Goal: Task Accomplishment & Management: Manage account settings

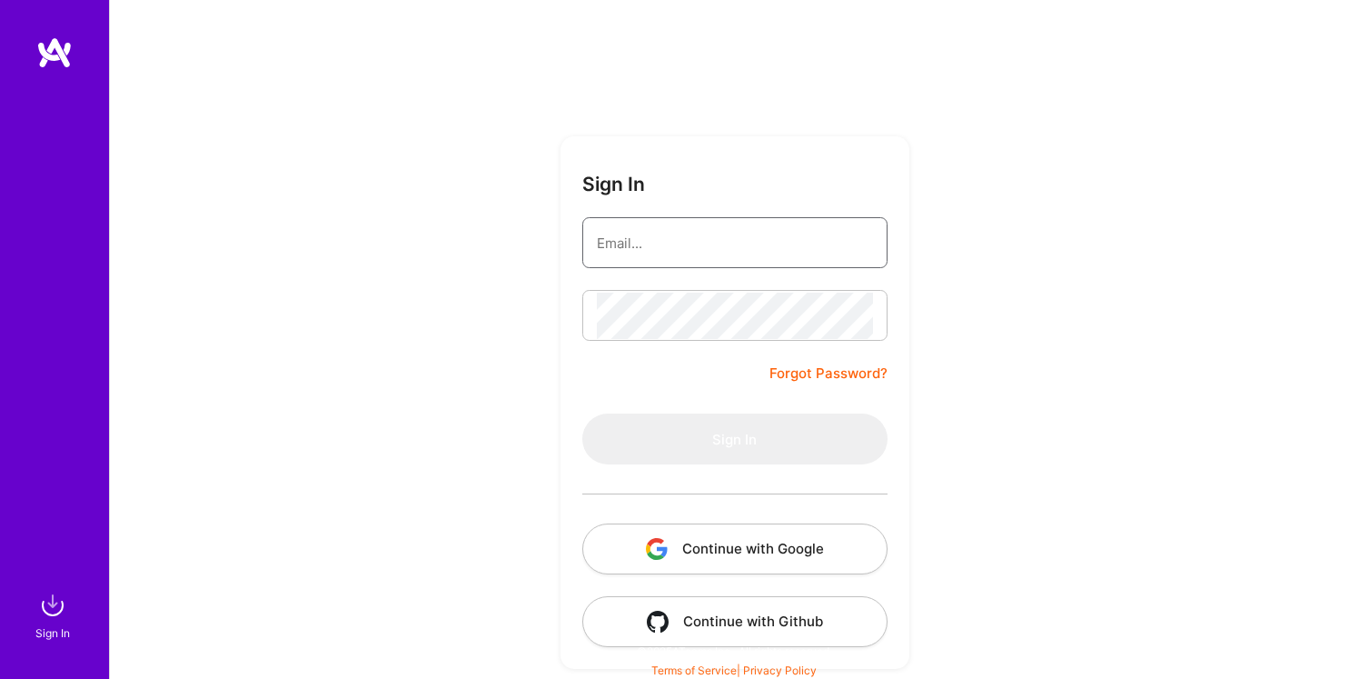
click at [734, 249] on input "email" at bounding box center [735, 243] width 276 height 46
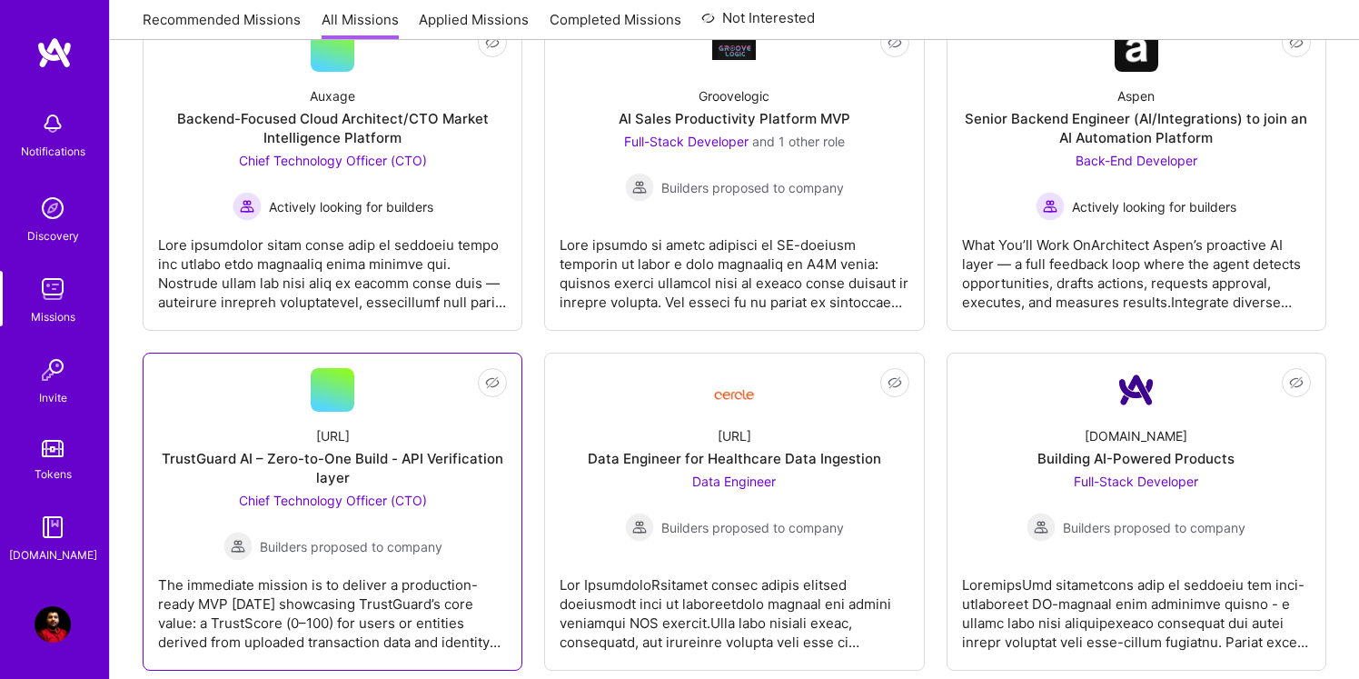
scroll to position [679, 0]
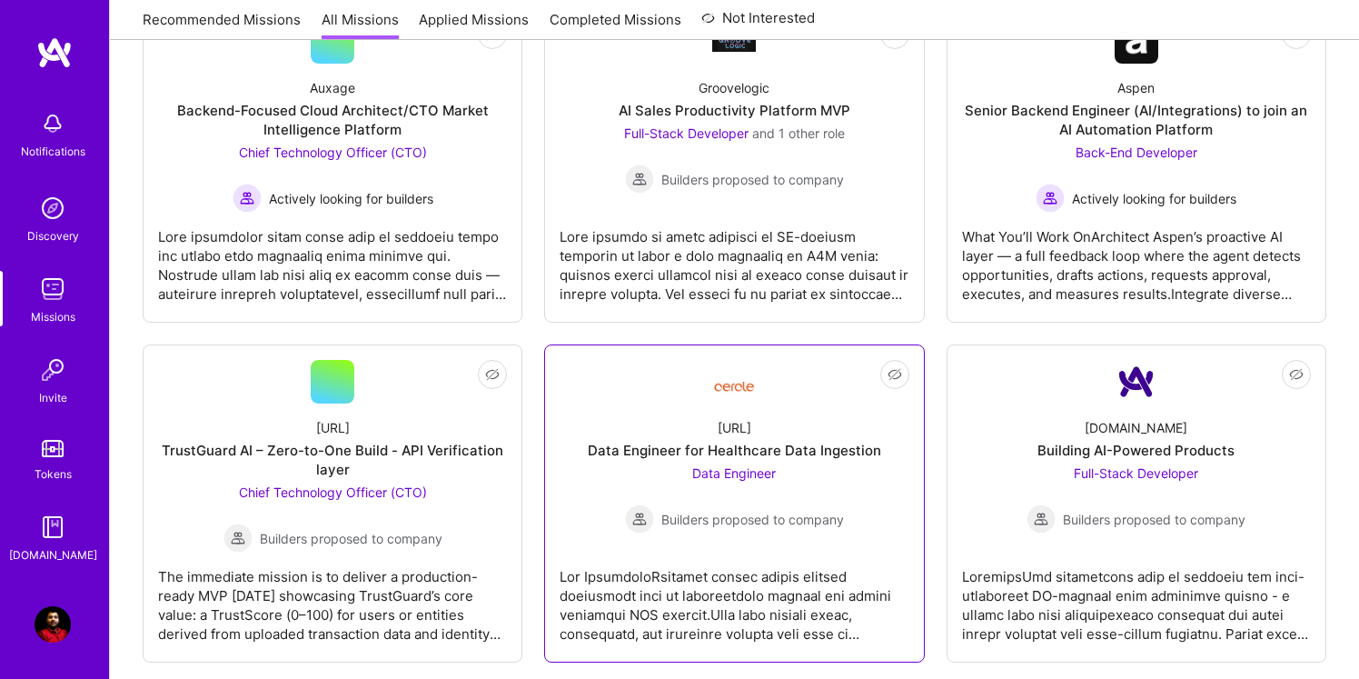
click at [758, 485] on div "Data Engineer Builders proposed to company" at bounding box center [734, 498] width 219 height 70
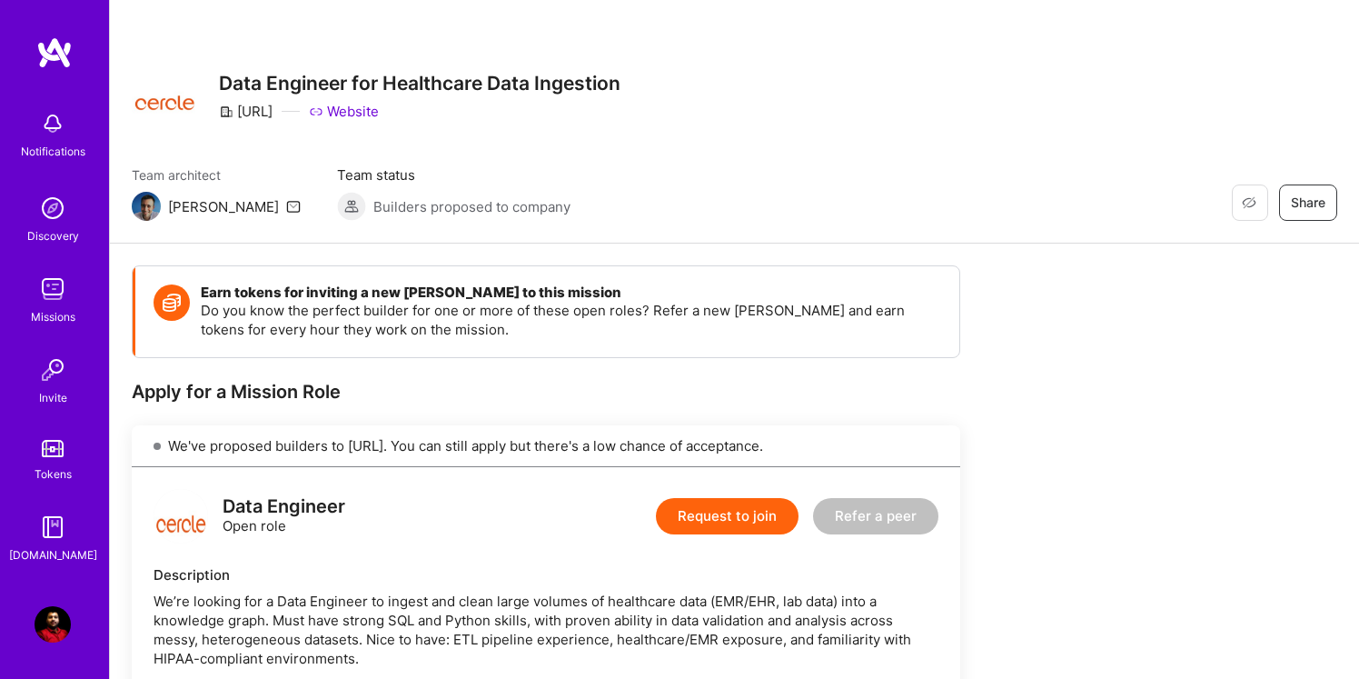
click at [151, 205] on img at bounding box center [146, 206] width 29 height 29
click at [49, 628] on img at bounding box center [53, 624] width 36 height 36
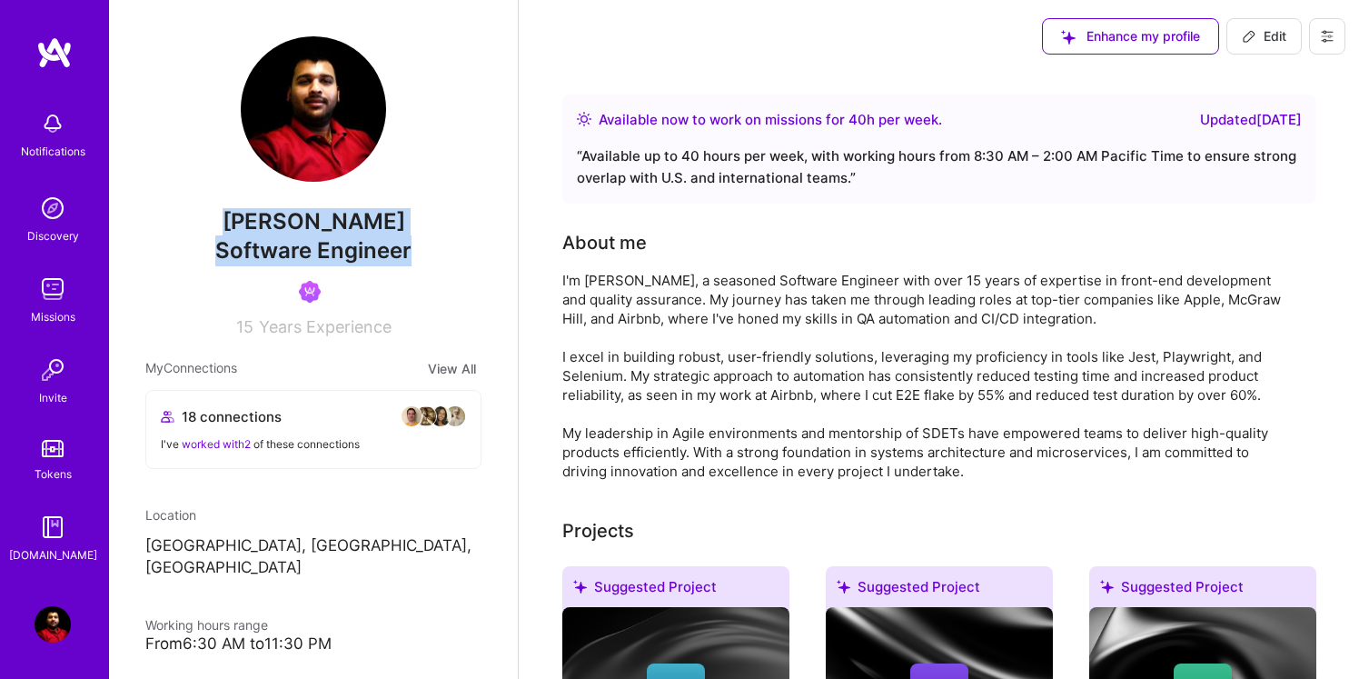
drag, startPoint x: 249, startPoint y: 219, endPoint x: 424, endPoint y: 249, distance: 177.9
click at [424, 249] on div "[PERSON_NAME] Software Engineer 15 Years Experience" at bounding box center [313, 186] width 336 height 300
copy div "[PERSON_NAME] Software Engineer"
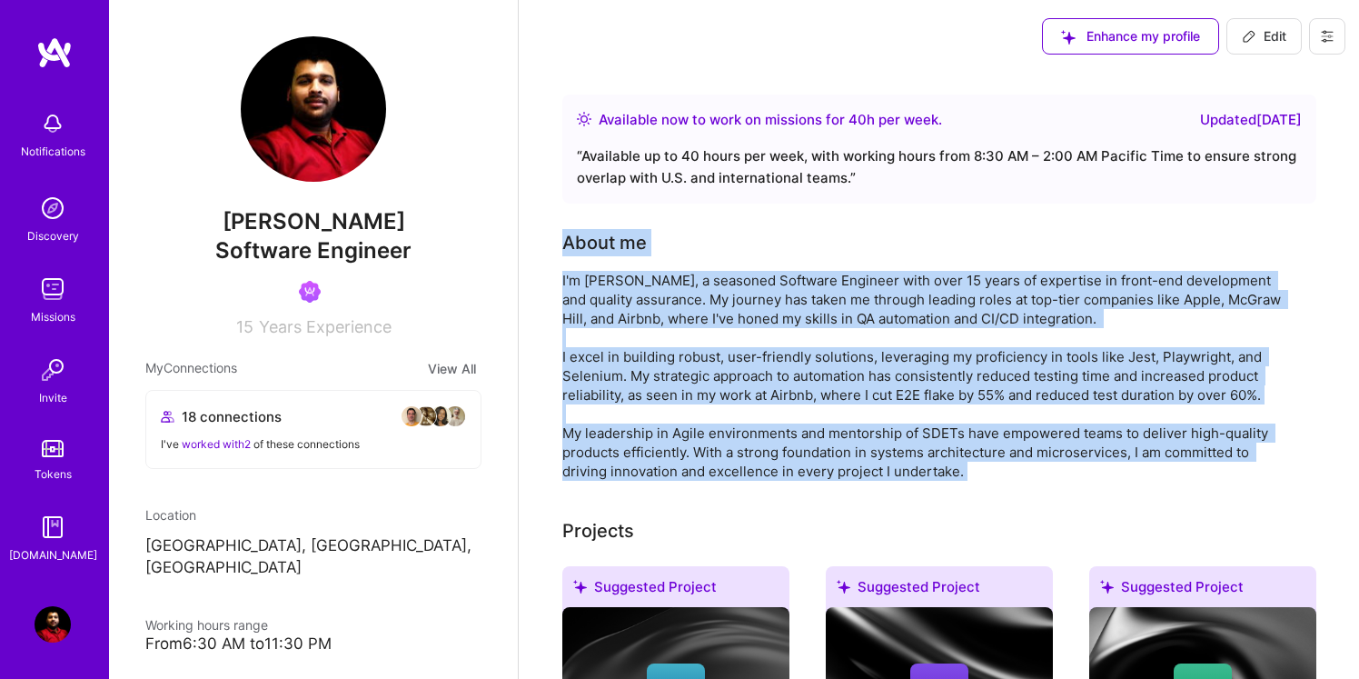
drag, startPoint x: 561, startPoint y: 223, endPoint x: 988, endPoint y: 480, distance: 498.4
copy div "About me I'm [PERSON_NAME], a seasoned Software Engineer with over 15 years of …"
click at [1080, 478] on div "I'm [PERSON_NAME], a seasoned Software Engineer with over 15 years of expertise…" at bounding box center [925, 376] width 727 height 210
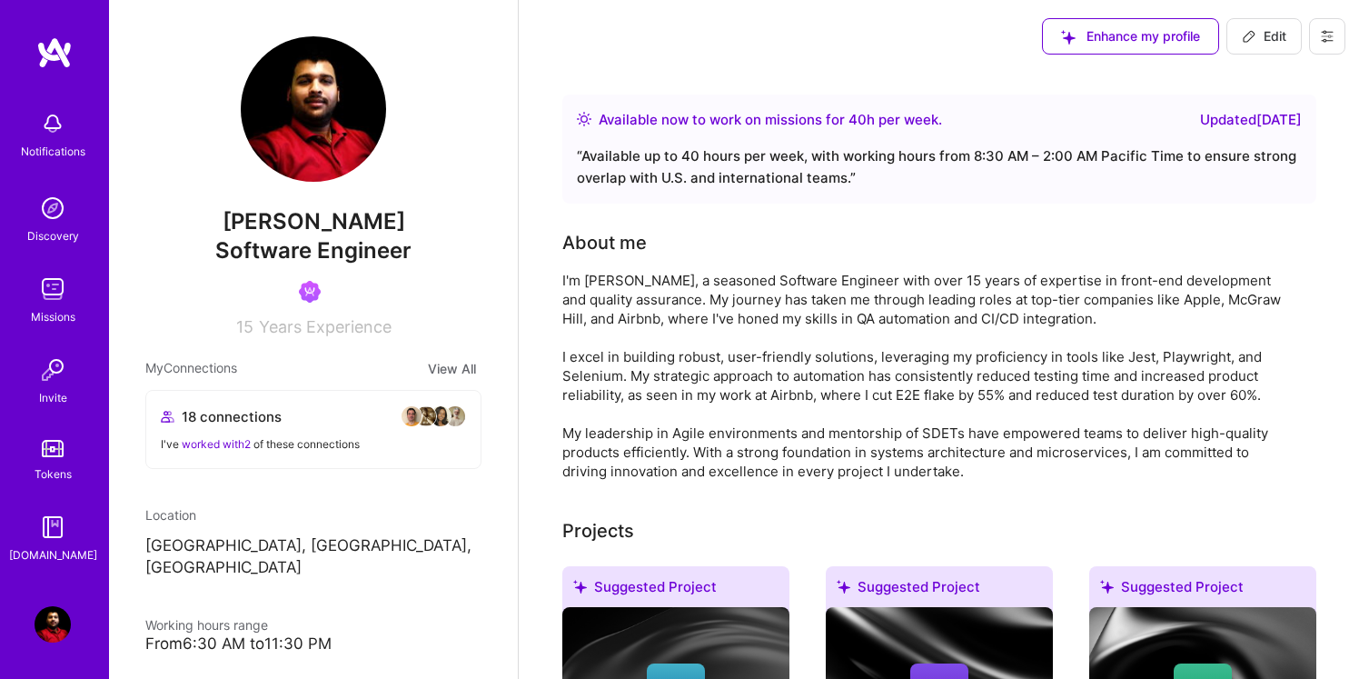
click at [1261, 34] on span "Edit" at bounding box center [1264, 36] width 45 height 18
select select "US"
select select "Right Now"
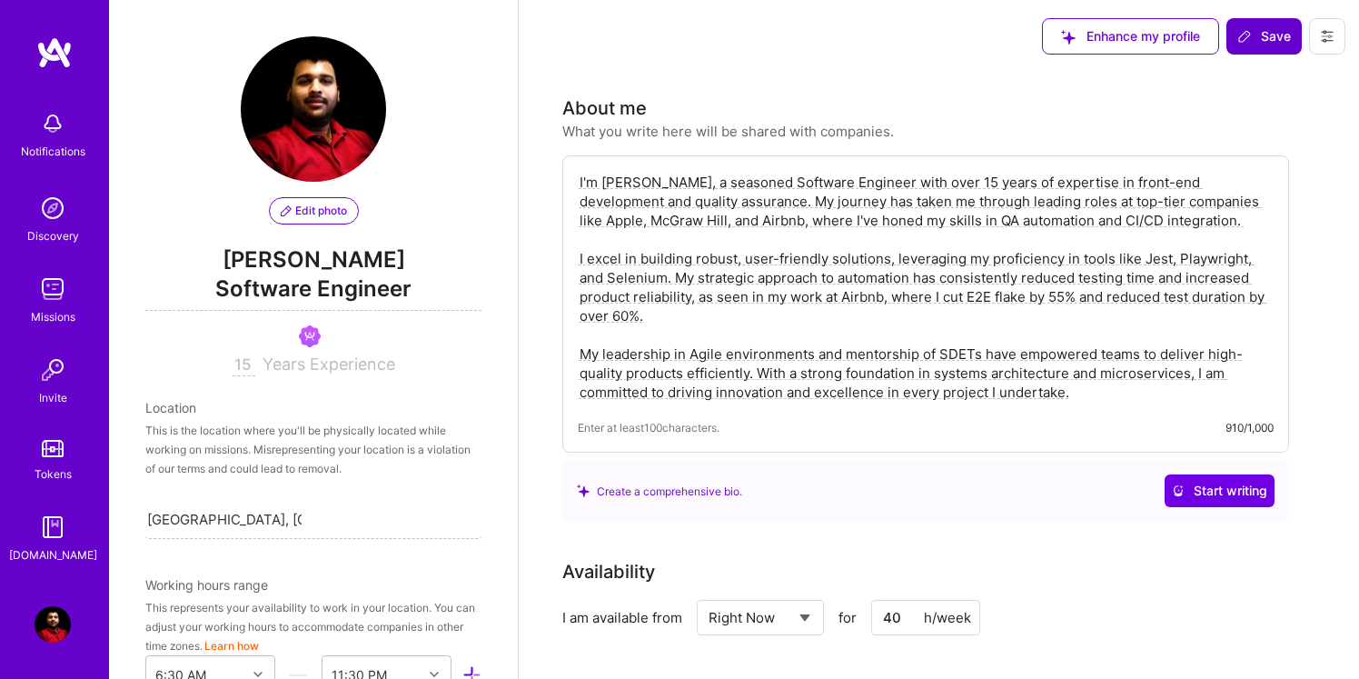
scroll to position [853, 0]
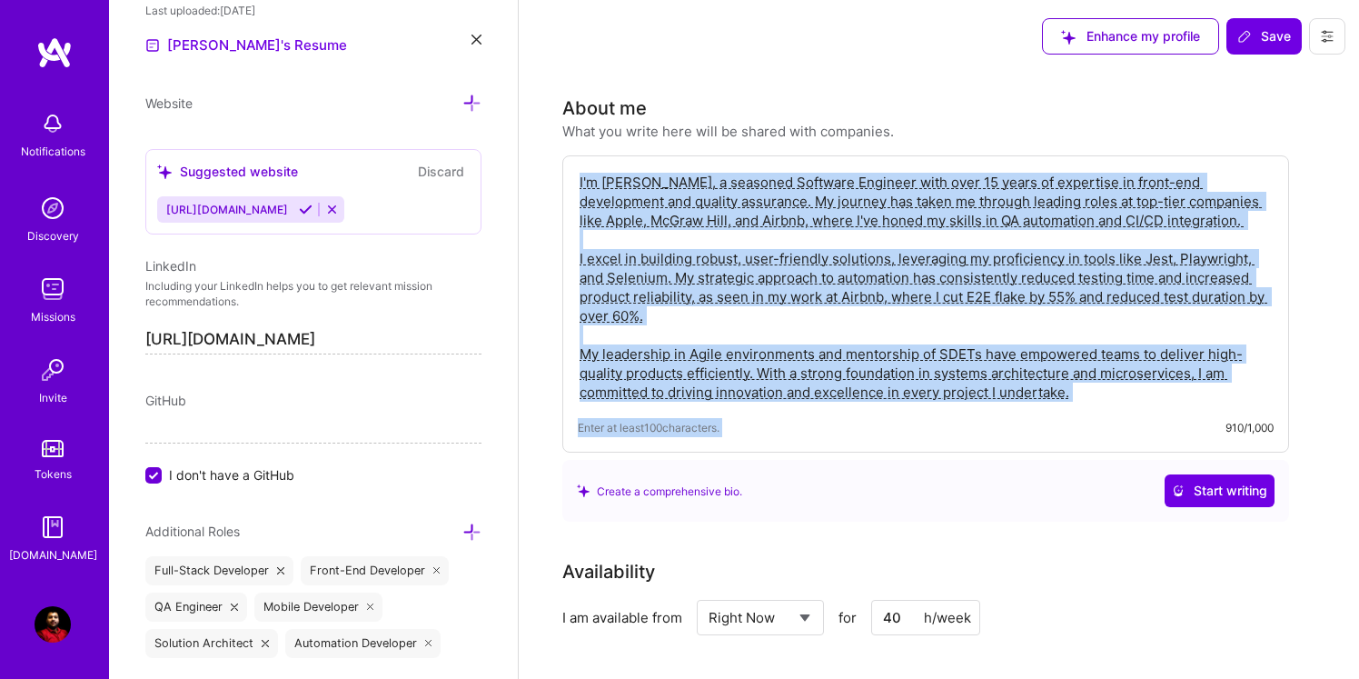
drag, startPoint x: 576, startPoint y: 185, endPoint x: 989, endPoint y: 426, distance: 478.3
click at [989, 426] on div "I'm [PERSON_NAME], a seasoned Software Engineer with over 15 years of expertise…" at bounding box center [925, 303] width 727 height 297
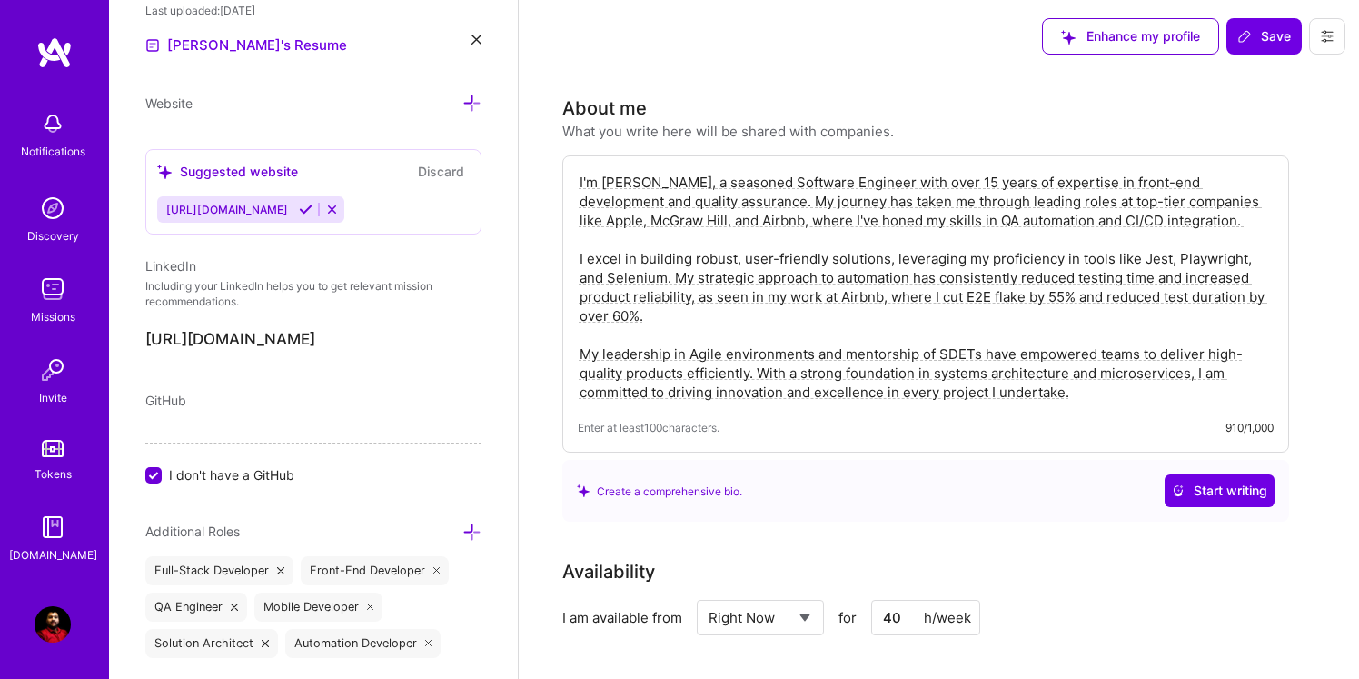
click at [1068, 433] on div "Enter at least 100 characters. 910/1,000" at bounding box center [926, 427] width 696 height 19
click at [1080, 402] on textarea "I'm [PERSON_NAME], a seasoned Software Engineer with over 15 years of expertise…" at bounding box center [926, 287] width 696 height 233
drag, startPoint x: 1080, startPoint y: 402, endPoint x: 579, endPoint y: 157, distance: 557.8
click at [579, 157] on div "I'm [PERSON_NAME], a seasoned Software Engineer with over 15 years of expertise…" at bounding box center [925, 303] width 727 height 297
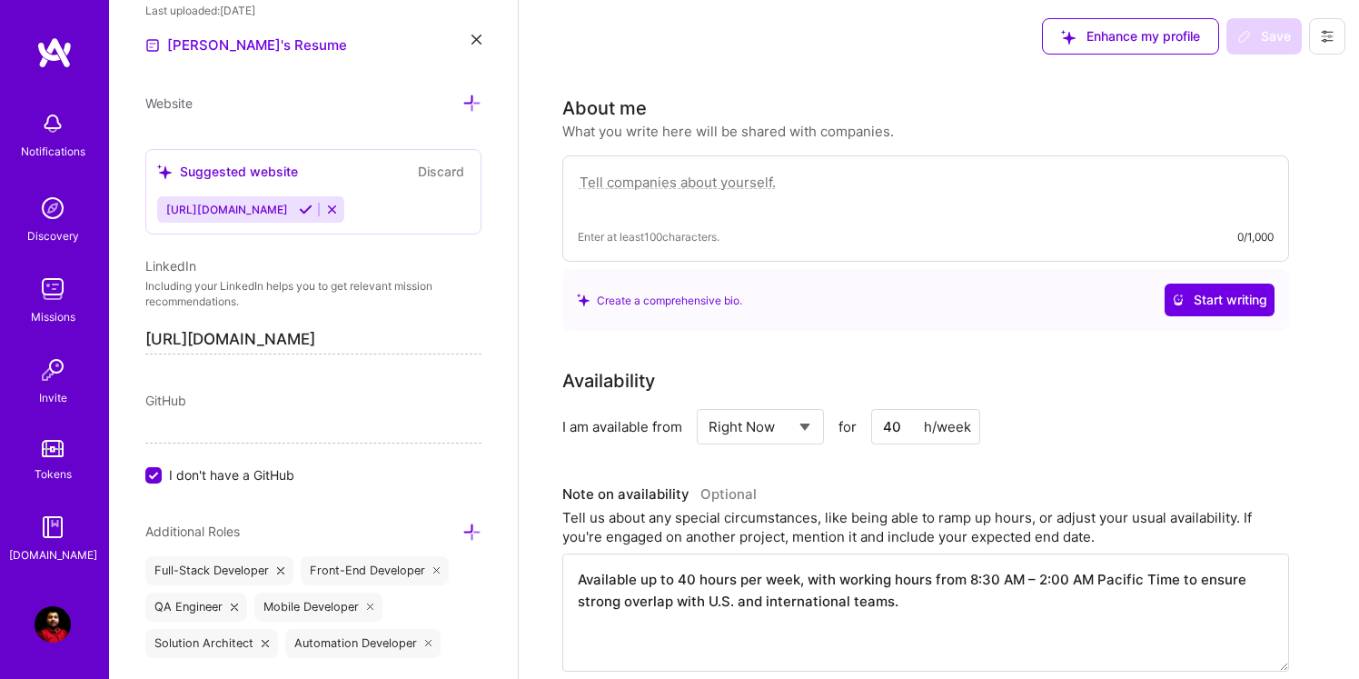
paste textarea "I’m [PERSON_NAME], a Software Engineer with over a decade of experience in QA a…"
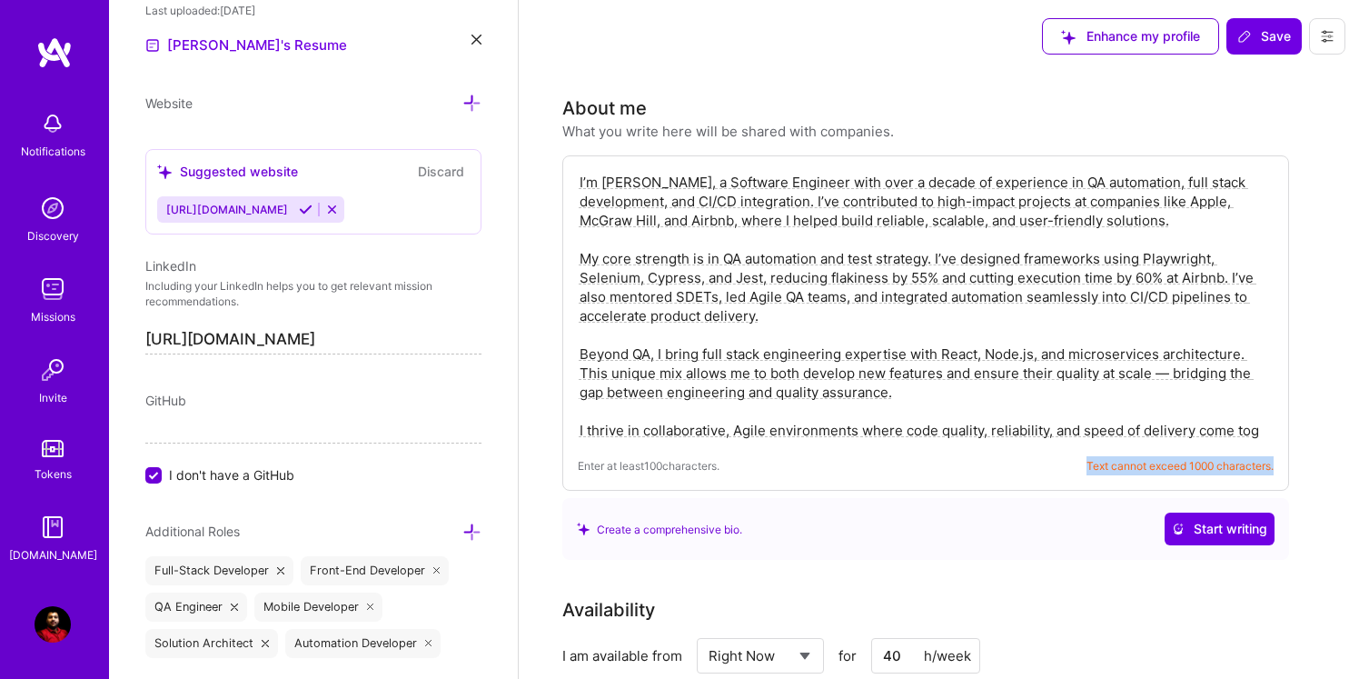
drag, startPoint x: 1082, startPoint y: 462, endPoint x: 1254, endPoint y: 477, distance: 172.3
click at [1254, 477] on div "I’m [PERSON_NAME], a Software Engineer with over a decade of experience in QA a…" at bounding box center [925, 322] width 727 height 335
copy span "Text cannot exceed 1000 characters."
click at [699, 452] on div "I’m [PERSON_NAME], a Software Engineer with over a decade of experience in QA a…" at bounding box center [925, 322] width 727 height 335
click at [578, 424] on textarea "I’m [PERSON_NAME], a Software Engineer with over a decade of experience in QA a…" at bounding box center [926, 306] width 696 height 271
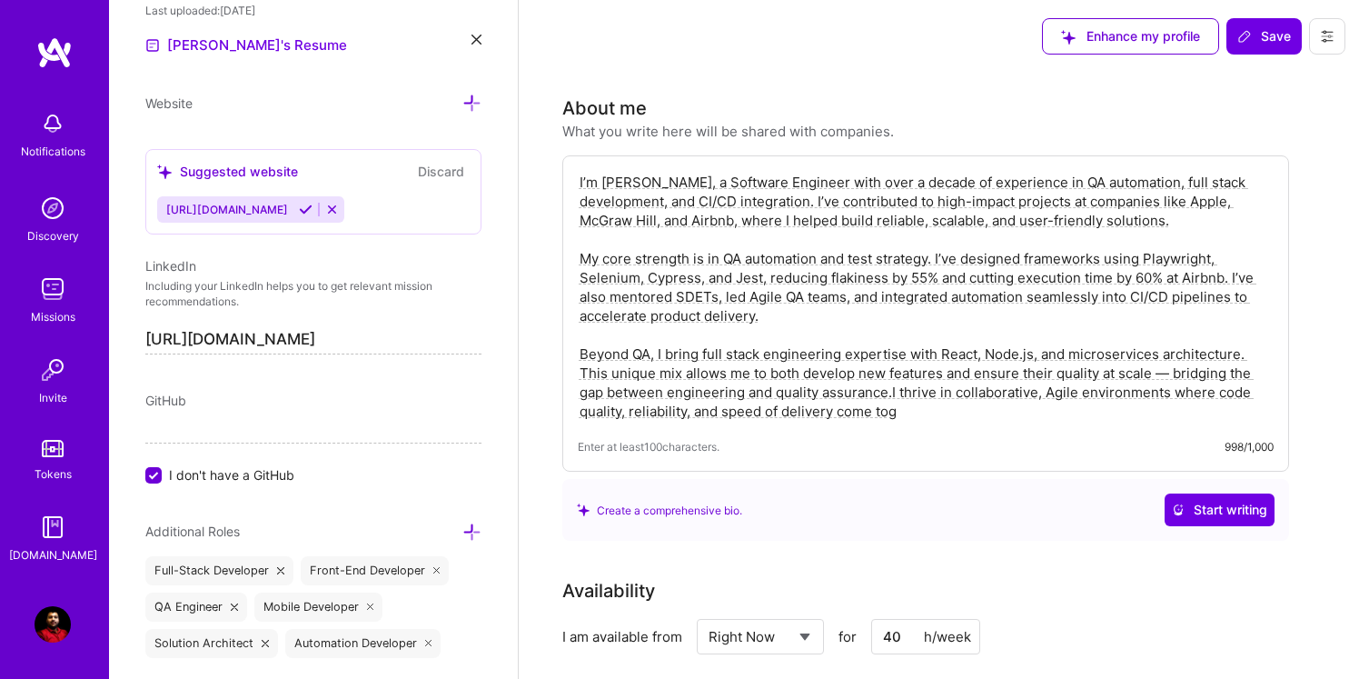
click at [579, 355] on textarea "I’m [PERSON_NAME], a Software Engineer with over a decade of experience in QA a…" at bounding box center [926, 297] width 696 height 252
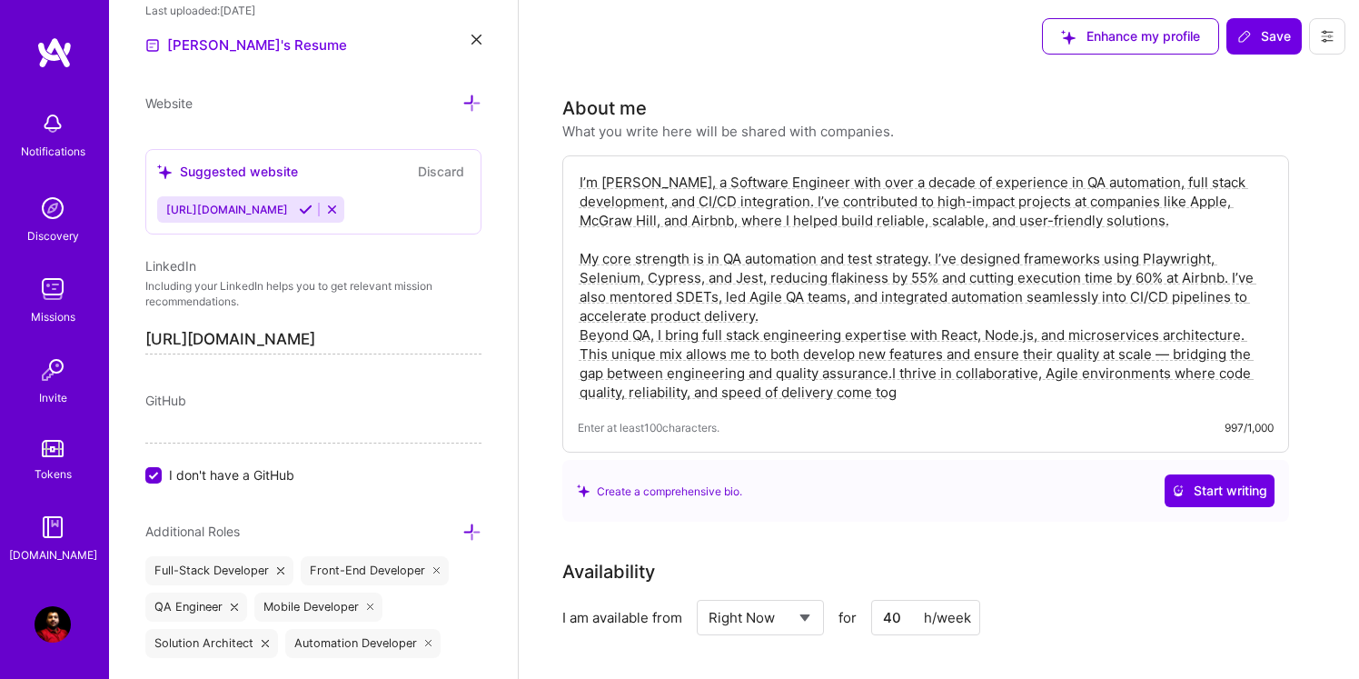
click at [900, 402] on textarea "I’m [PERSON_NAME], a Software Engineer with over a decade of experience in QA a…" at bounding box center [926, 287] width 696 height 233
paste textarea "co"
click at [578, 261] on textarea "I’m [PERSON_NAME], a Software Engineer with over a decade of experience in QA a…" at bounding box center [926, 287] width 696 height 233
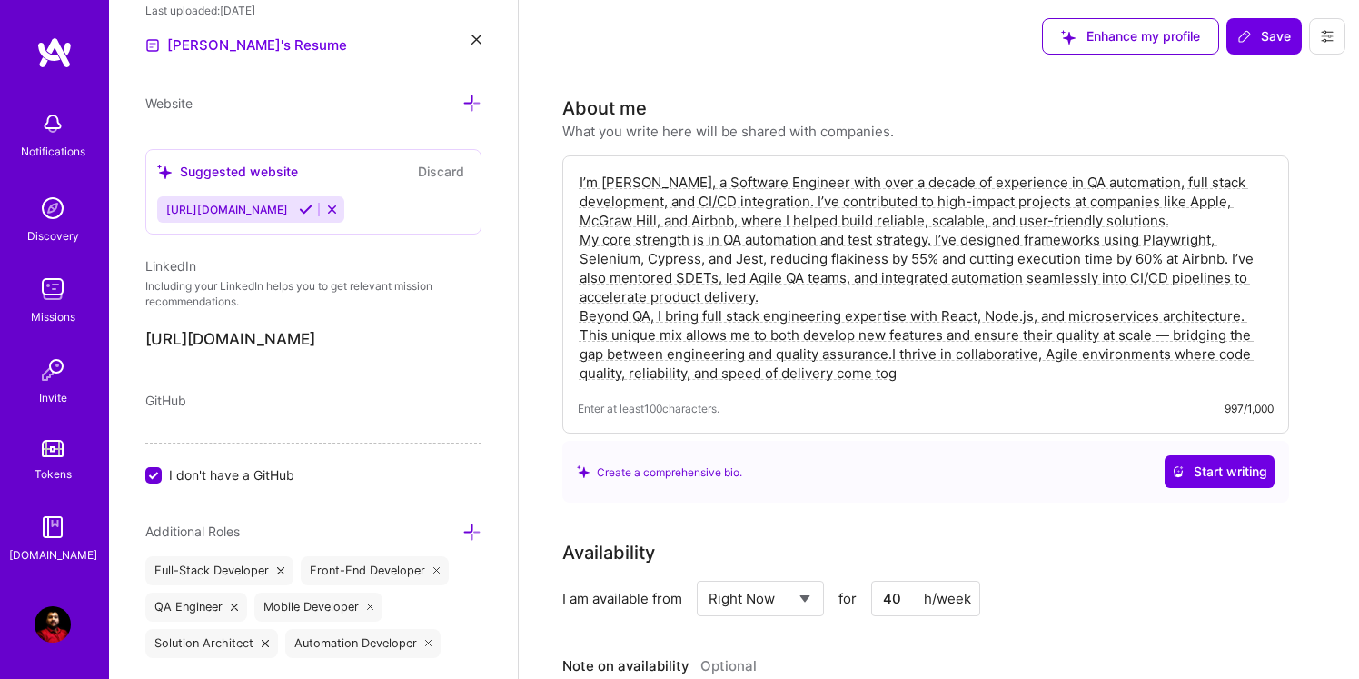
click at [897, 372] on textarea "I’m [PERSON_NAME], a Software Engineer with over a decade of experience in QA a…" at bounding box center [926, 277] width 696 height 213
paste textarea "to"
paste textarea "to cre"
click at [1165, 333] on textarea "I’m [PERSON_NAME], a Software Engineer with over a decade of experience in QA a…" at bounding box center [926, 277] width 696 height 213
click at [859, 373] on textarea "I’m [PERSON_NAME], a Software Engineer with over a decade of experience in QA a…" at bounding box center [926, 277] width 696 height 213
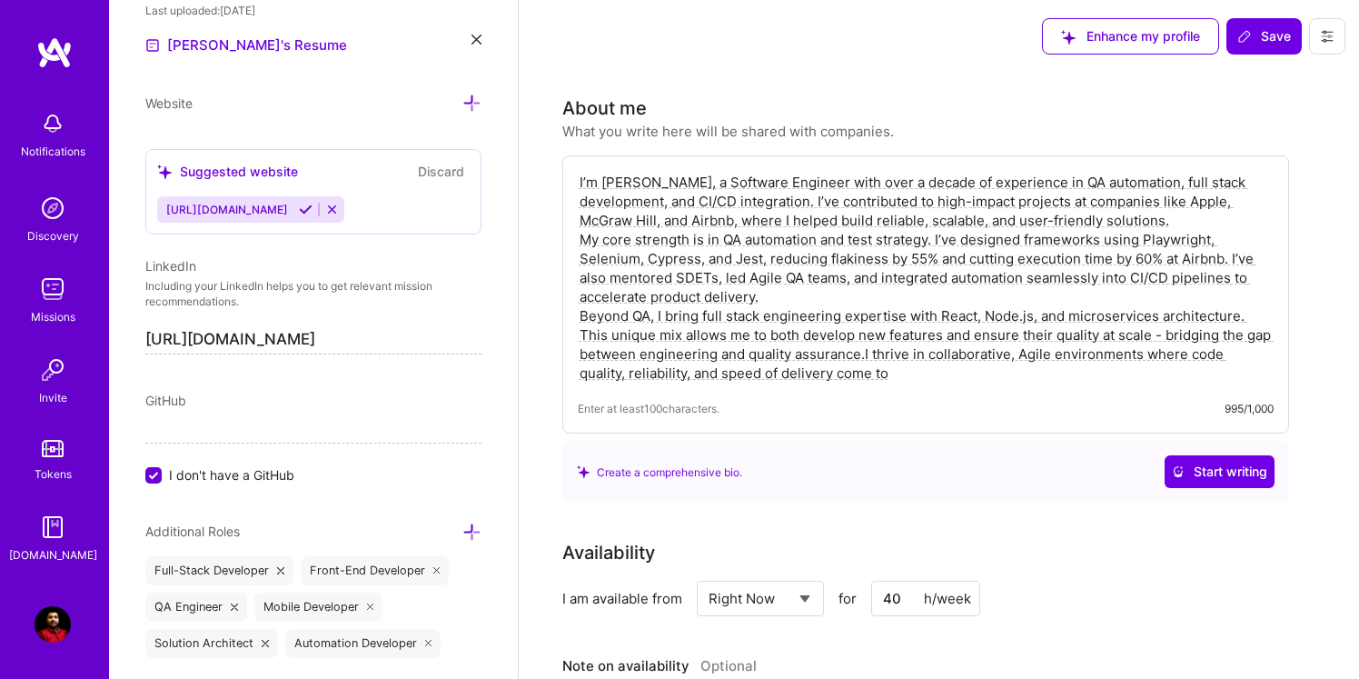
click at [1106, 316] on textarea "I’m [PERSON_NAME], a Software Engineer with over a decade of experience in QA a…" at bounding box center [926, 277] width 696 height 213
drag, startPoint x: 865, startPoint y: 355, endPoint x: 874, endPoint y: 386, distance: 32.2
click at [874, 386] on div "I’m [PERSON_NAME], a Software Engineer with over a decade of experience in QA a…" at bounding box center [925, 294] width 727 height 278
drag, startPoint x: 863, startPoint y: 352, endPoint x: 958, endPoint y: 392, distance: 103.4
click at [958, 392] on div "I’m [PERSON_NAME], a Software Engineer with over a decade of experience in QA a…" at bounding box center [925, 294] width 727 height 278
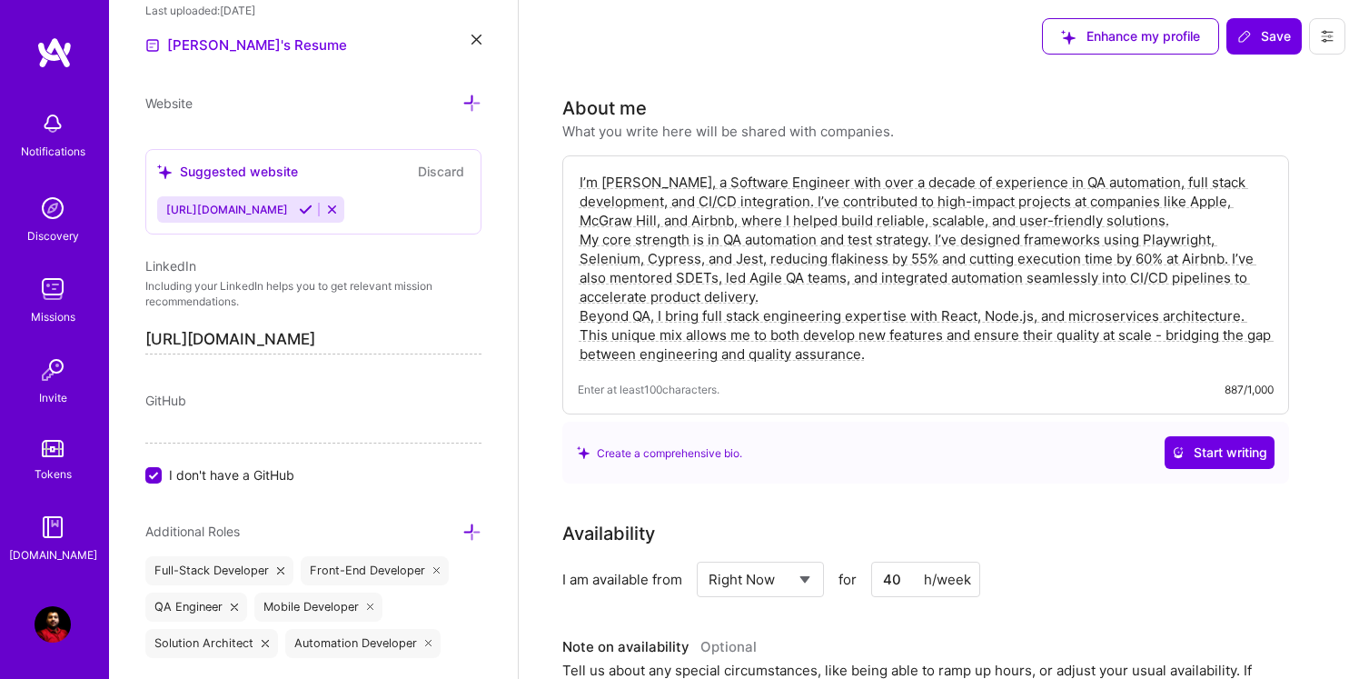
click at [1193, 229] on textarea "I’m [PERSON_NAME], a Software Engineer with over a decade of experience in QA a…" at bounding box center [926, 268] width 696 height 194
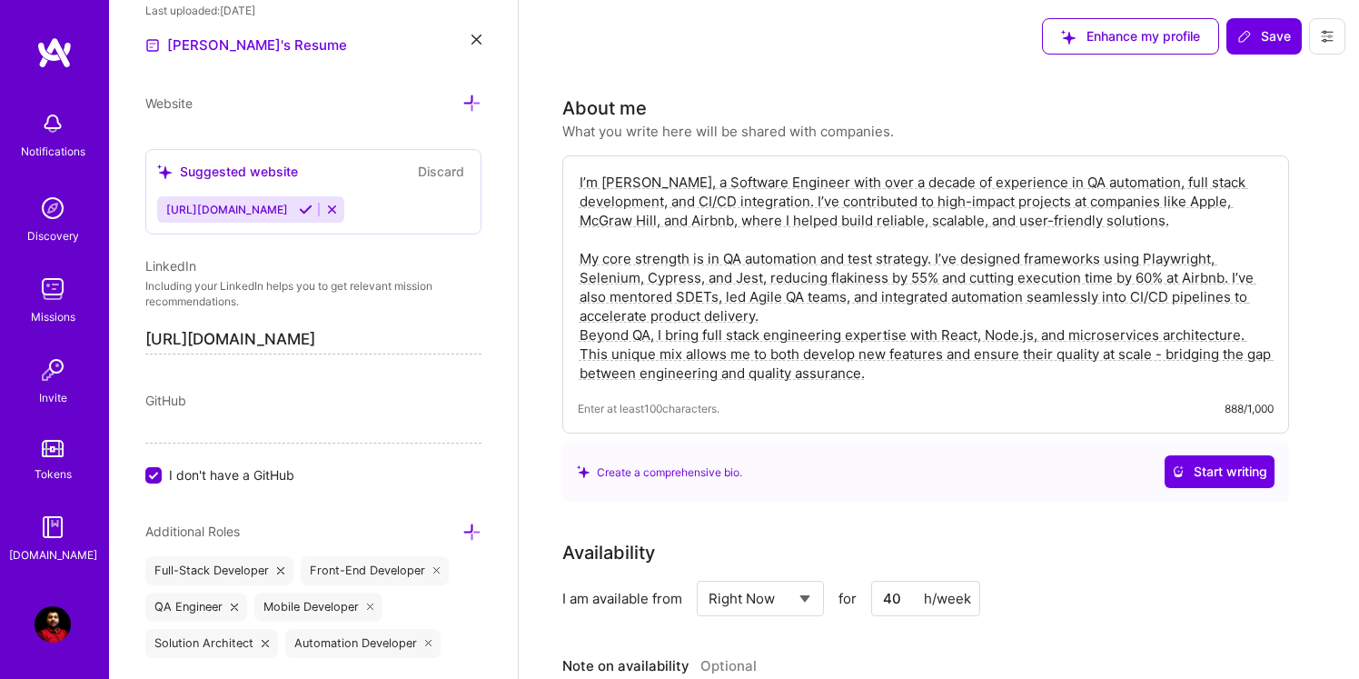
click at [815, 320] on textarea "I’m [PERSON_NAME], a Software Engineer with over a decade of experience in QA a…" at bounding box center [926, 277] width 696 height 213
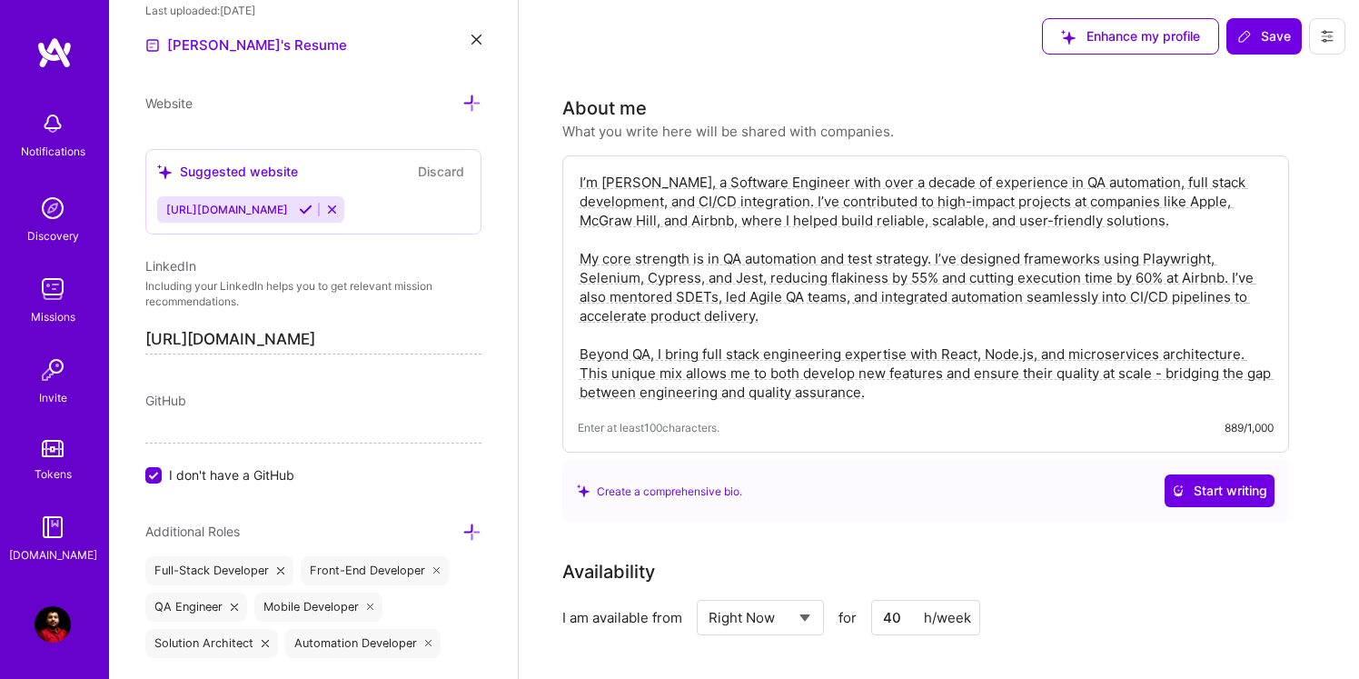
click at [620, 183] on textarea "I’m [PERSON_NAME], a Software Engineer with over a decade of experience in QA a…" at bounding box center [926, 287] width 696 height 233
type textarea "I’m [PERSON_NAME], a Software Engineer with over a decade of experience in QA a…"
drag, startPoint x: 576, startPoint y: 179, endPoint x: 670, endPoint y: 299, distance: 152.1
click at [670, 299] on div "I’m [PERSON_NAME], a Software Engineer with over a decade of experience in QA a…" at bounding box center [925, 303] width 727 height 297
click at [989, 442] on div "I’m [PERSON_NAME], a Software Engineer with over a decade of experience in QA a…" at bounding box center [925, 303] width 727 height 297
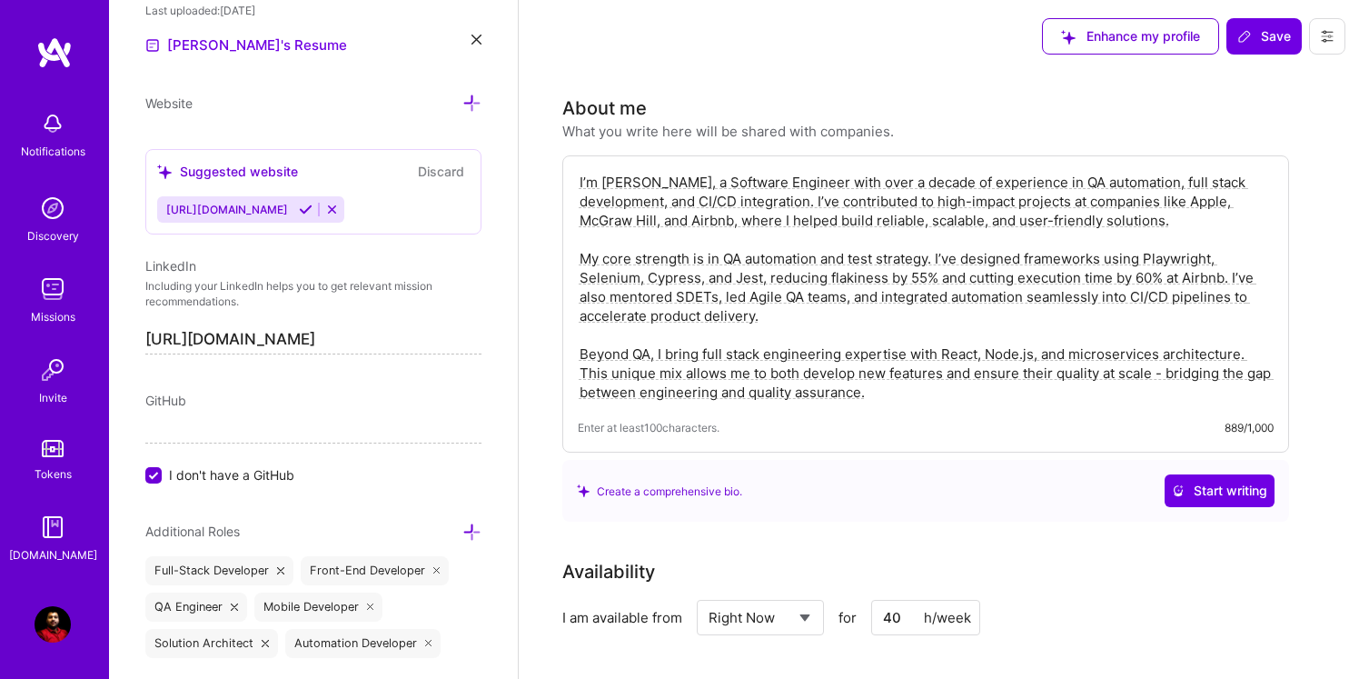
click at [1162, 354] on textarea "I’m [PERSON_NAME], a Software Engineer with over a decade of experience in QA a…" at bounding box center [926, 287] width 696 height 233
click at [1029, 362] on textarea "I’m [PERSON_NAME], a Software Engineer with over a decade of experience in QA a…" at bounding box center [926, 287] width 696 height 233
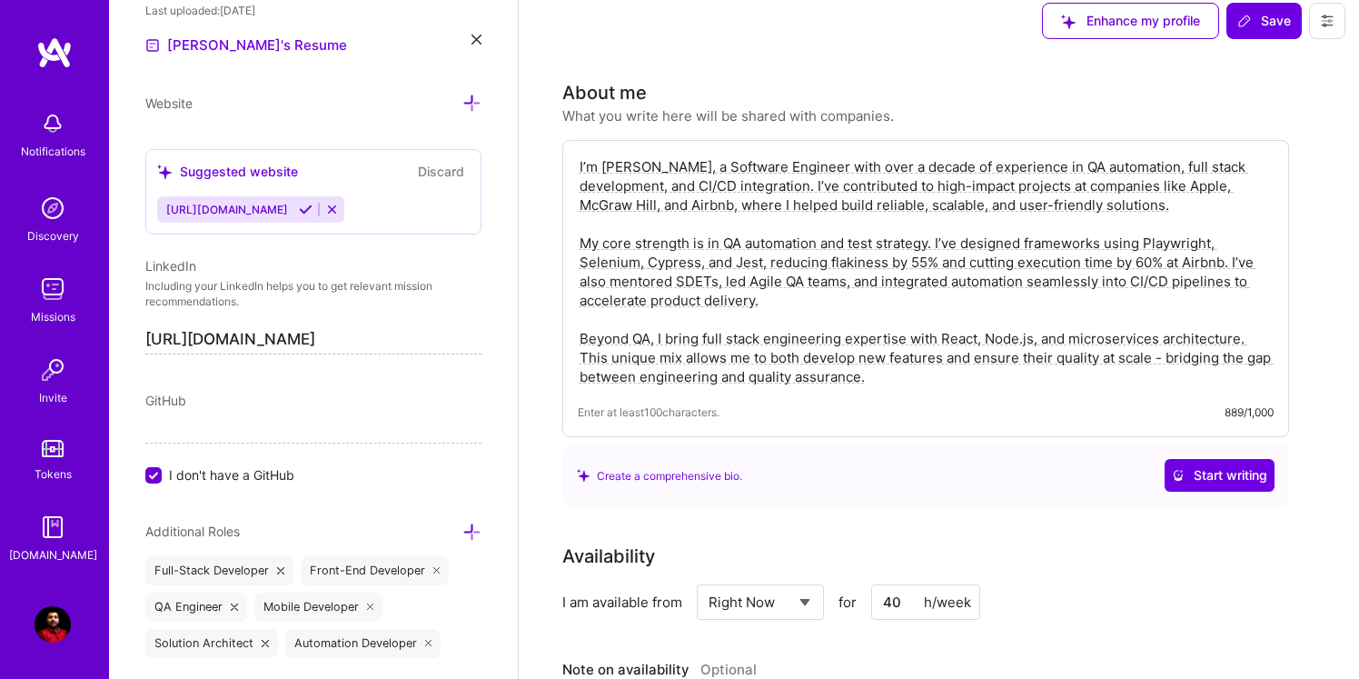
scroll to position [0, 0]
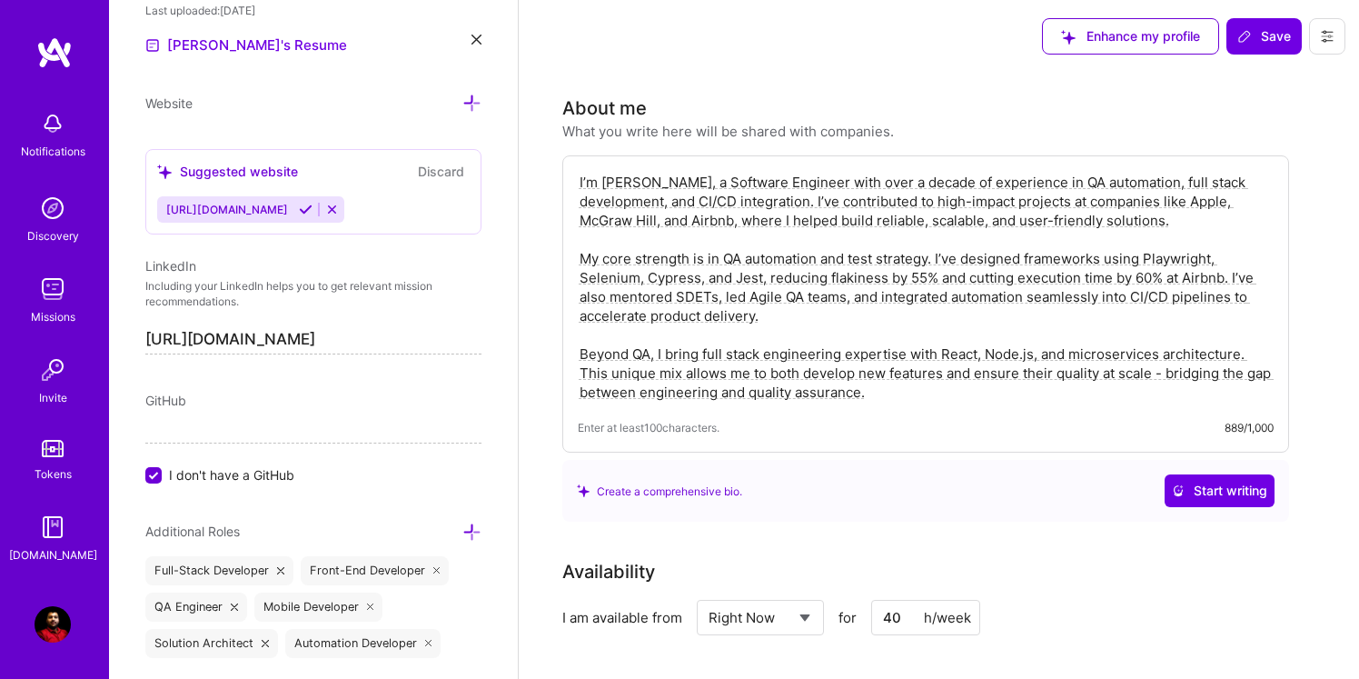
click at [640, 199] on textarea "I’m [PERSON_NAME], a Software Engineer with over a decade of experience in QA a…" at bounding box center [926, 287] width 696 height 233
click at [631, 170] on div "I’m [PERSON_NAME], a Software Engineer with over a decade of experience in QA a…" at bounding box center [925, 303] width 727 height 297
drag, startPoint x: 575, startPoint y: 177, endPoint x: 587, endPoint y: 185, distance: 14.4
click at [587, 185] on div "I’m [PERSON_NAME], a Software Engineer with over a decade of experience in QA a…" at bounding box center [925, 303] width 727 height 297
click at [610, 159] on div "I’m [PERSON_NAME], a Software Engineer with over a decade of experience in QA a…" at bounding box center [925, 303] width 727 height 297
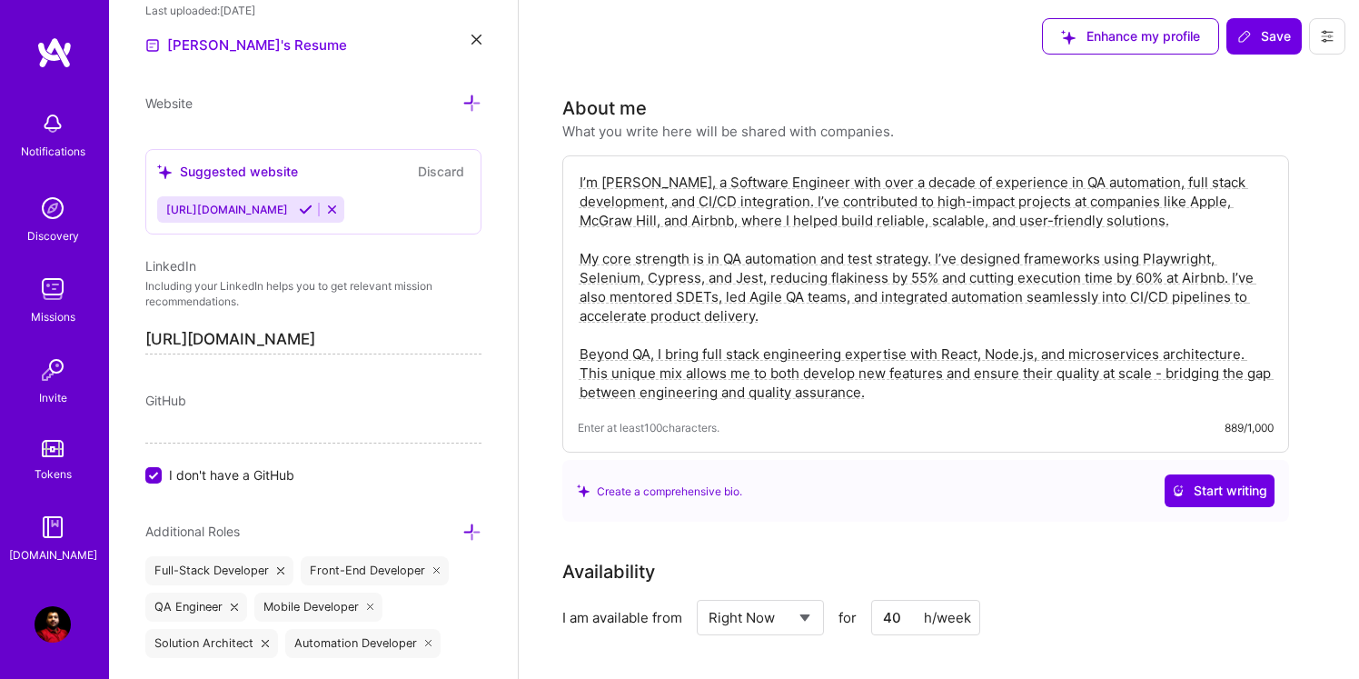
drag, startPoint x: 578, startPoint y: 182, endPoint x: 673, endPoint y: 258, distance: 122.2
click at [673, 258] on textarea "I’m [PERSON_NAME], a Software Engineer with over a decade of experience in QA a…" at bounding box center [926, 287] width 696 height 233
click at [897, 386] on textarea "I’m [PERSON_NAME], a Software Engineer with over a decade of experience in QA a…" at bounding box center [926, 287] width 696 height 233
drag, startPoint x: 577, startPoint y: 181, endPoint x: 849, endPoint y: 442, distance: 377.8
click at [848, 442] on div "I’m [PERSON_NAME], a Software Engineer with over a decade of experience in QA a…" at bounding box center [925, 303] width 727 height 297
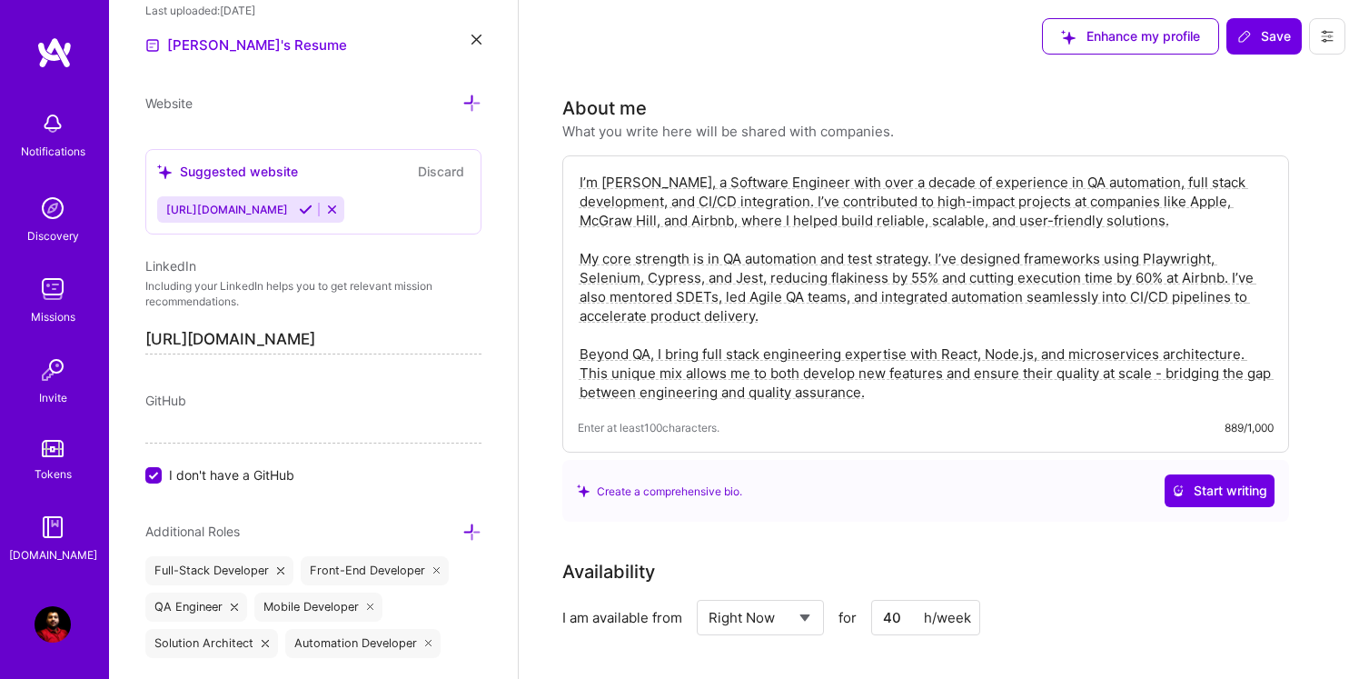
click at [875, 424] on div "Enter at least 100 characters. 889/1,000" at bounding box center [926, 427] width 696 height 19
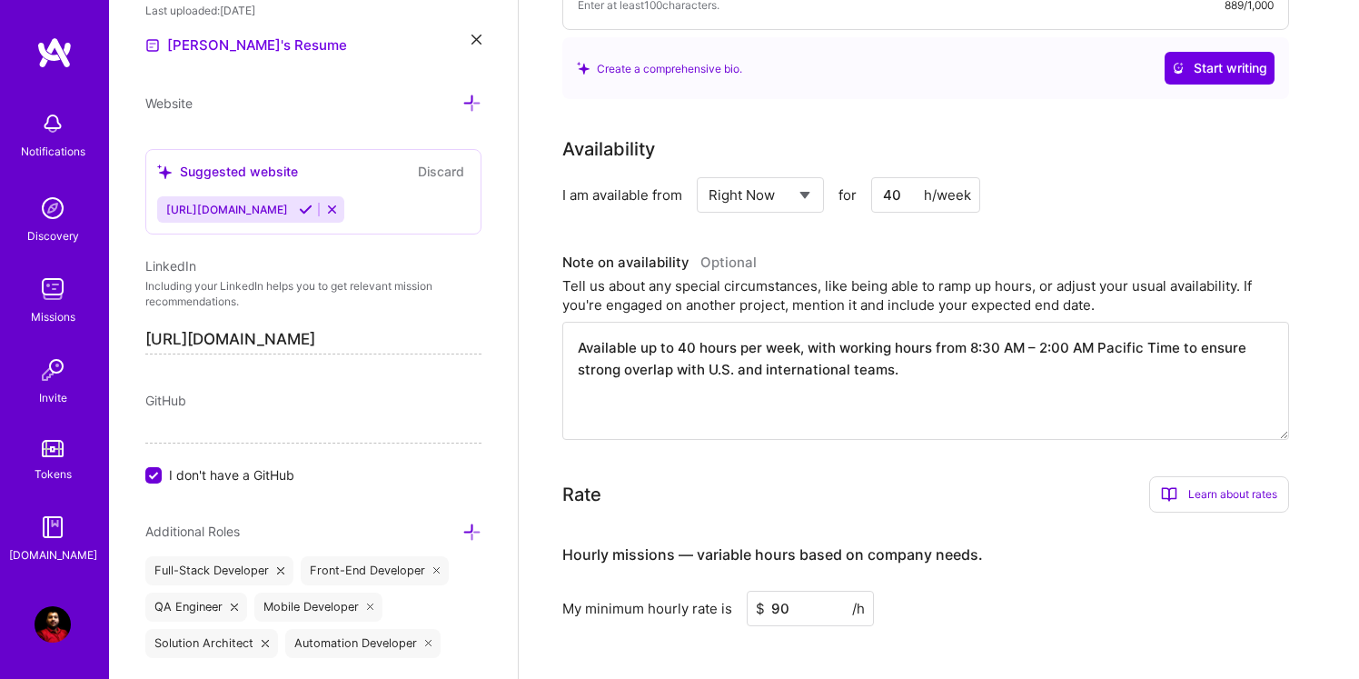
scroll to position [392, 0]
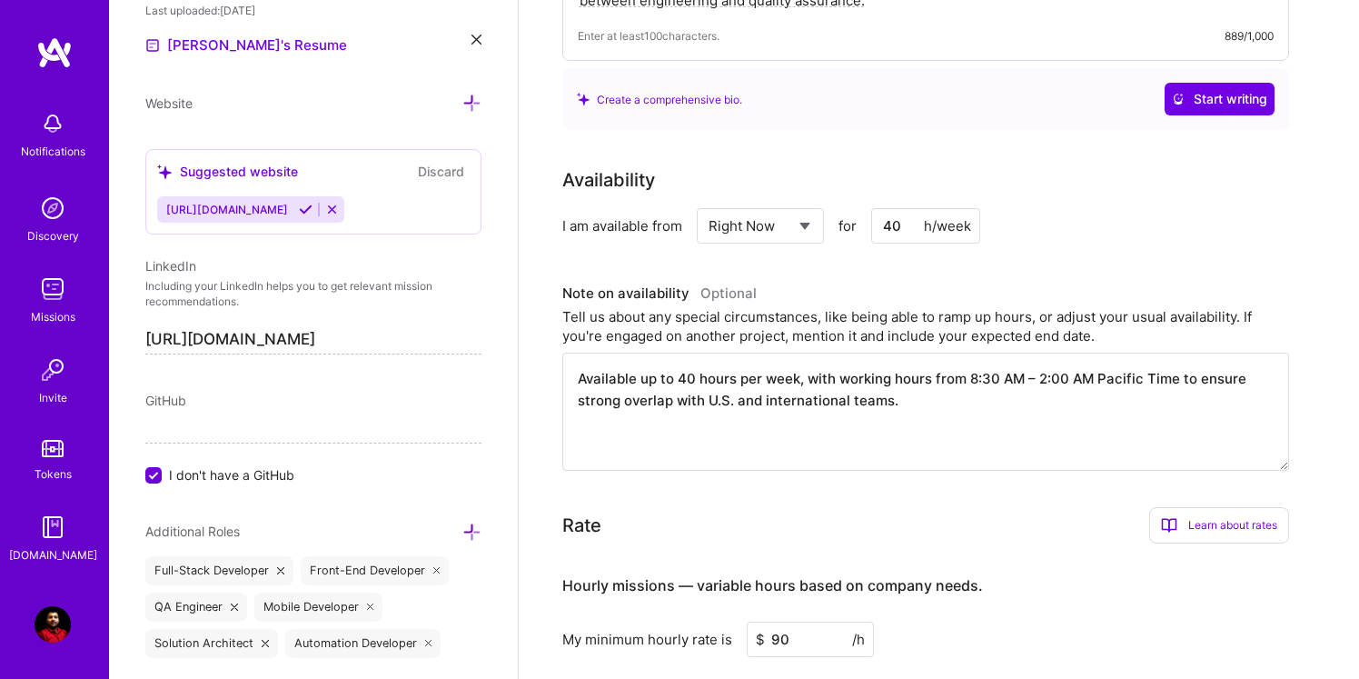
click at [723, 520] on div "Rate Learn about rates Hourly Rate What is hourly rate? This model involves pay…" at bounding box center [925, 525] width 727 height 36
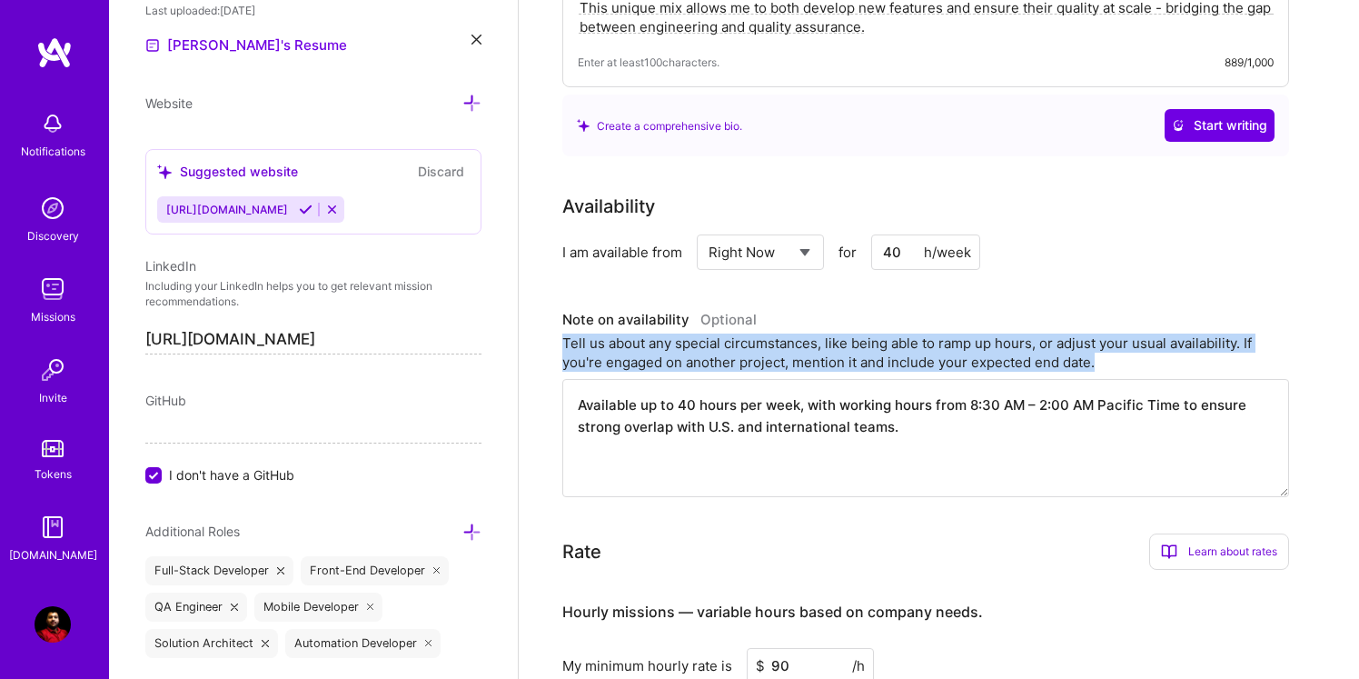
drag, startPoint x: 564, startPoint y: 340, endPoint x: 607, endPoint y: 392, distance: 67.8
click at [607, 392] on div "Note on availability Optional Tell us about any special circumstances, like bei…" at bounding box center [925, 401] width 727 height 191
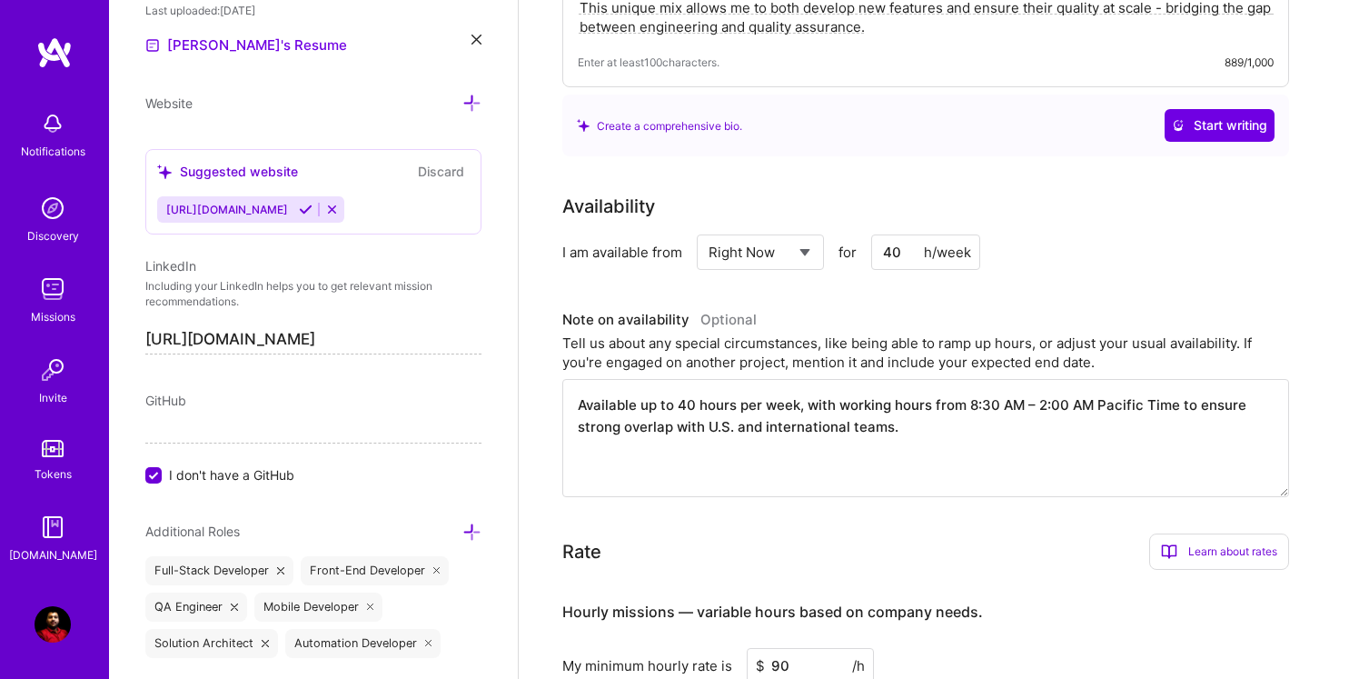
click at [617, 462] on textarea "Available up to 40 hours per week, with working hours from 8:30 AM – 2:00 AM Pa…" at bounding box center [925, 438] width 727 height 118
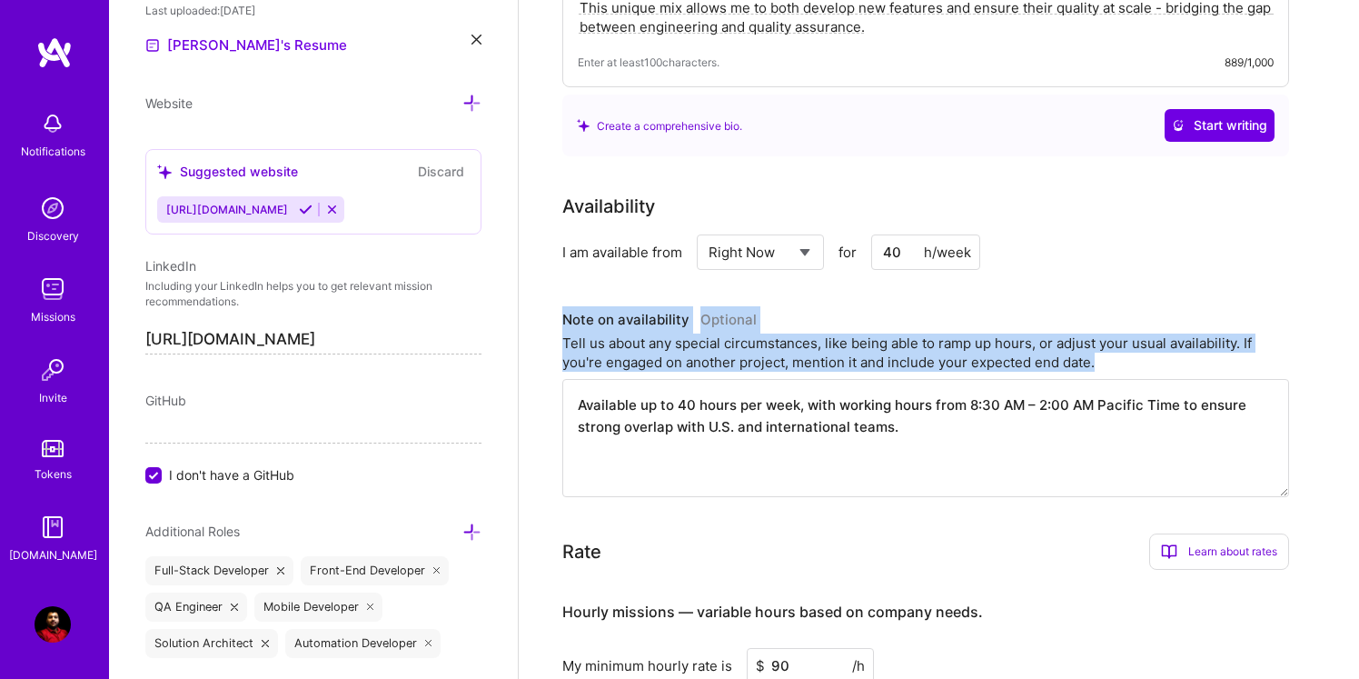
drag, startPoint x: 558, startPoint y: 313, endPoint x: 757, endPoint y: 431, distance: 231.4
copy div "Note on availability Optional Tell us about any special circumstances, like bei…"
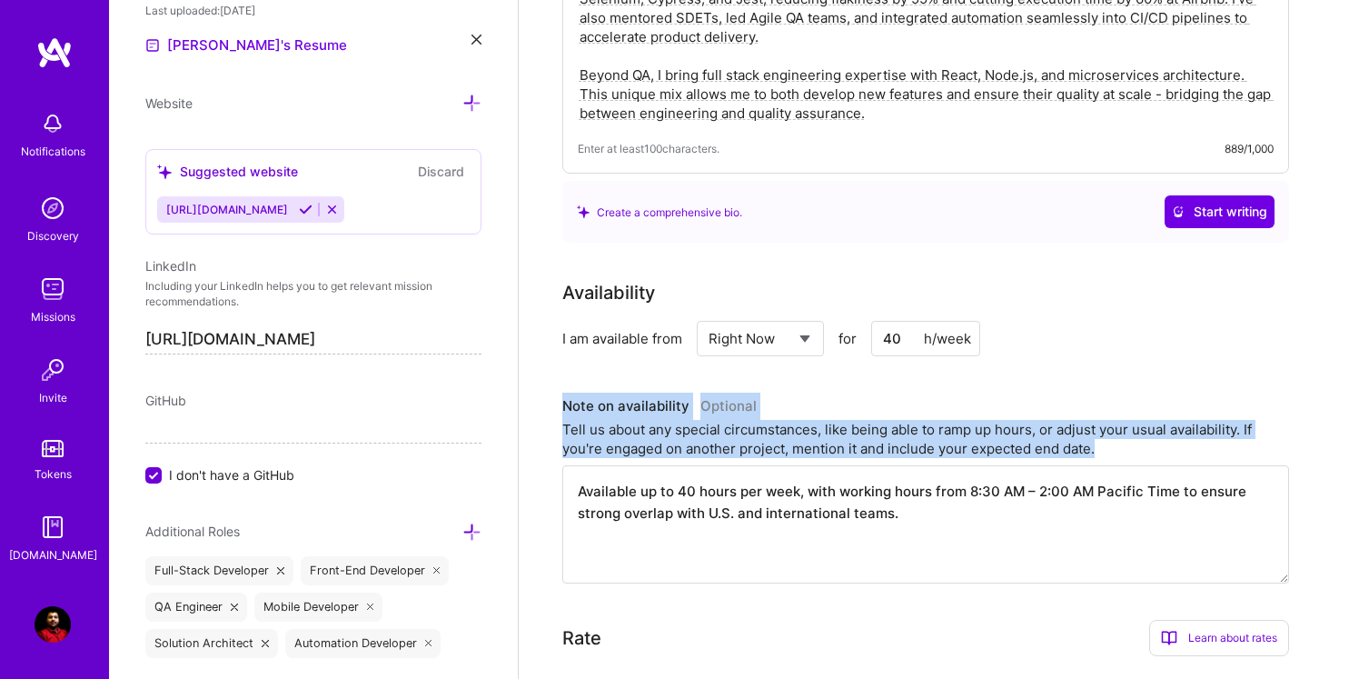
scroll to position [340, 0]
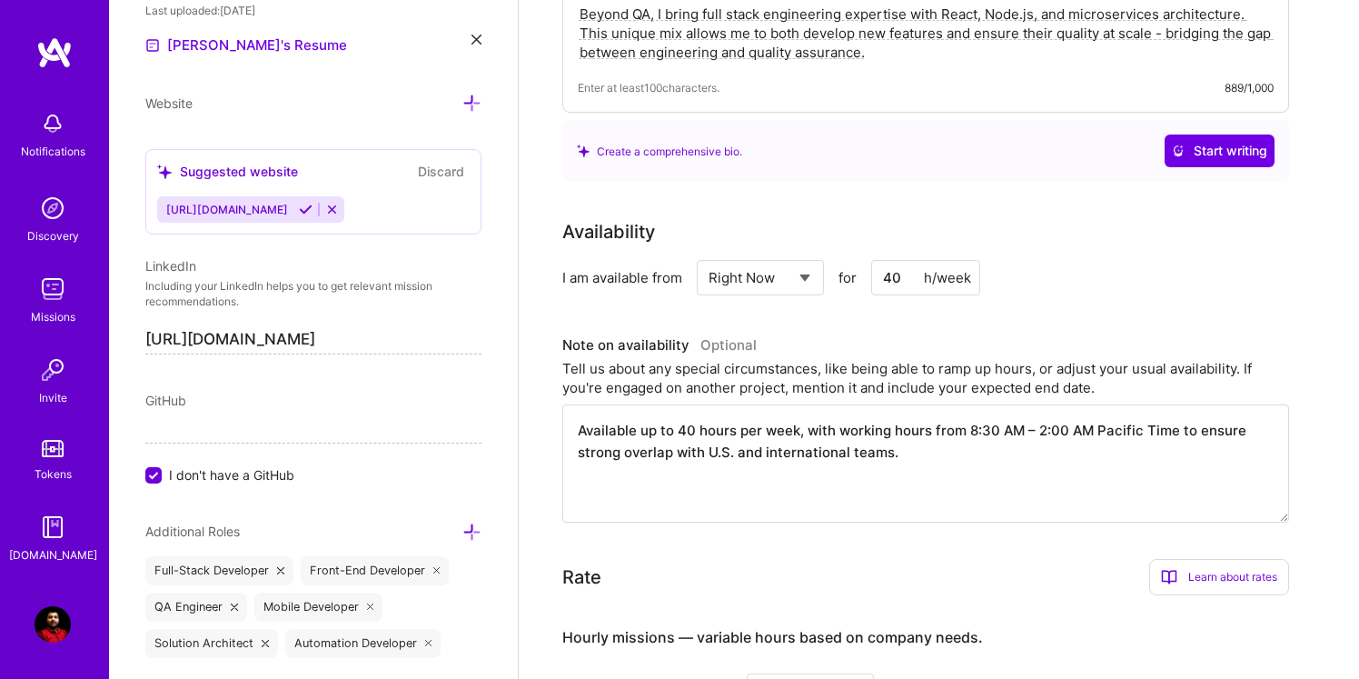
click at [612, 461] on textarea "Available up to 40 hours per week, with working hours from 8:30 AM – 2:00 AM Pa…" at bounding box center [925, 463] width 727 height 118
drag, startPoint x: 577, startPoint y: 432, endPoint x: 882, endPoint y: 472, distance: 307.8
click at [882, 472] on textarea "Available up to 40 hours per week, with working hours from 8:30 AM – 2:00 AM Pa…" at bounding box center [925, 463] width 727 height 118
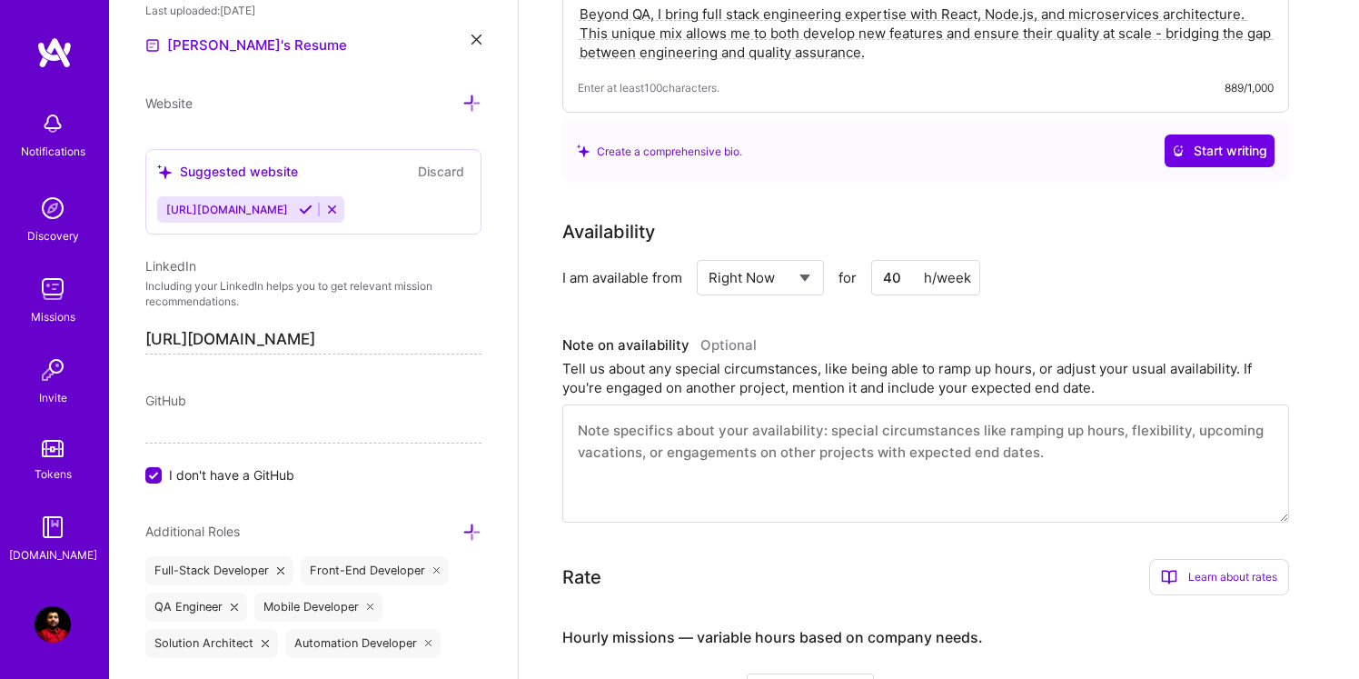
paste textarea "Available up to 40 hours per week, with hours from 8:30 AM to 2:00 AM PT, ensur…"
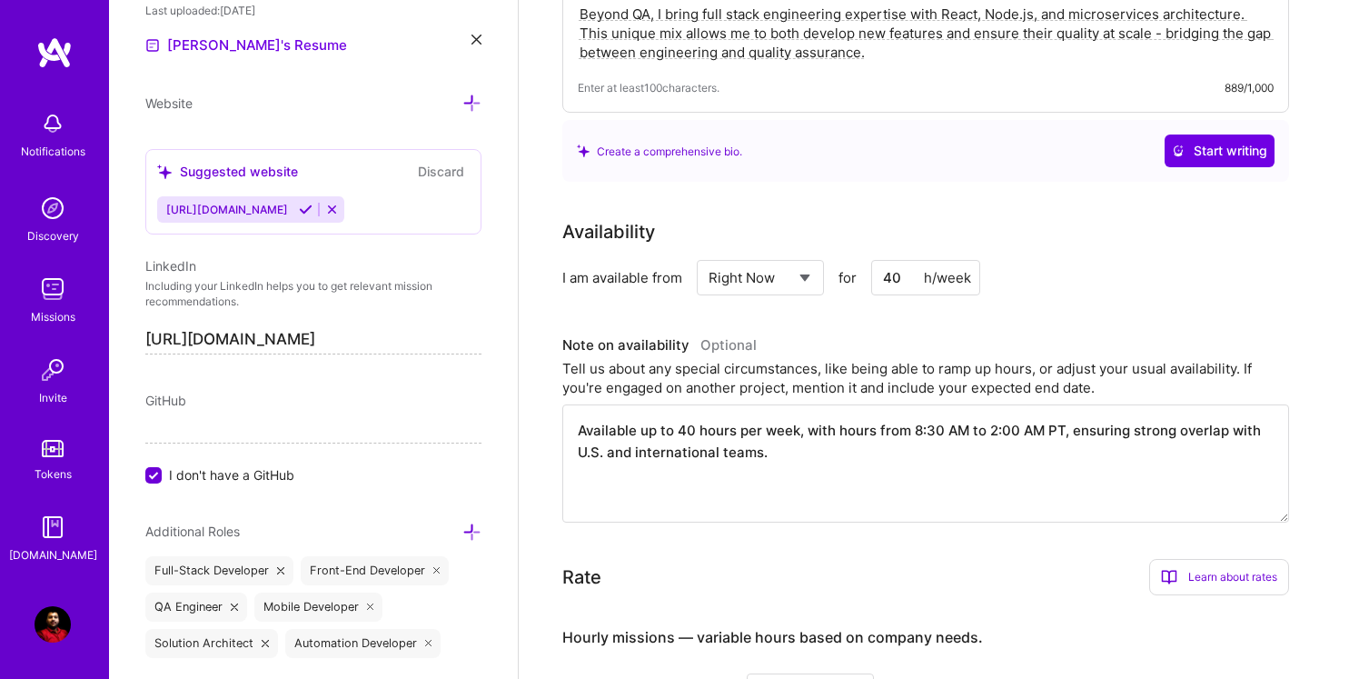
type textarea "Available up to 40 hours per week, with hours from 8:30 AM to 2:00 AM PT, ensur…"
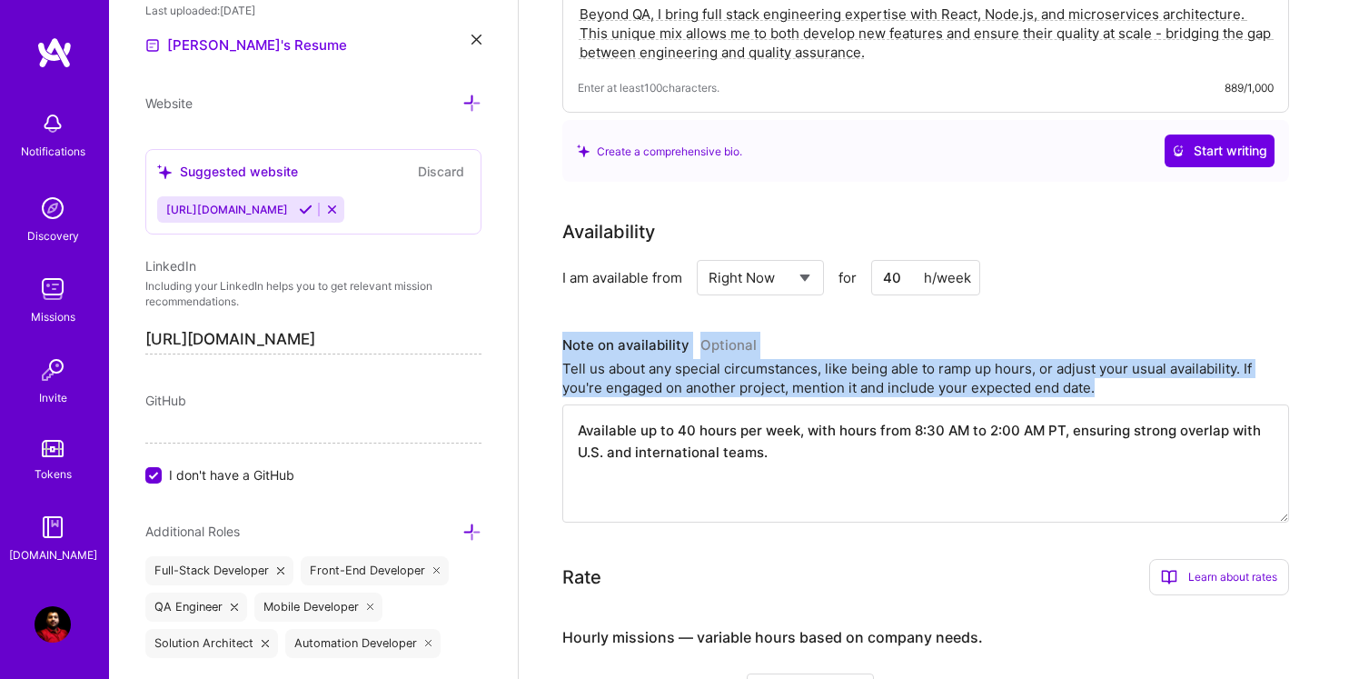
drag, startPoint x: 558, startPoint y: 337, endPoint x: 957, endPoint y: 416, distance: 406.5
copy div "Note on availability Optional Tell us about any special circumstances, like bei…"
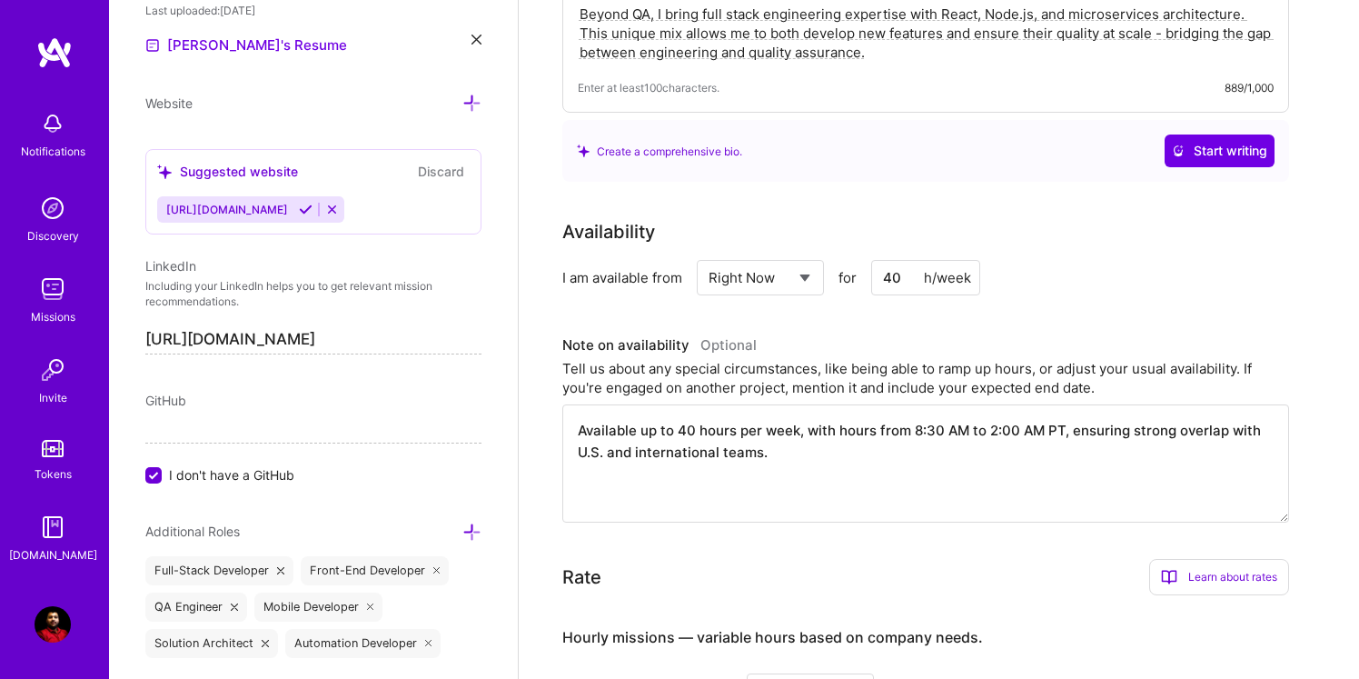
click at [698, 473] on textarea "Available up to 40 hours per week, with hours from 8:30 AM to 2:00 AM PT, ensur…" at bounding box center [925, 463] width 727 height 118
drag, startPoint x: 574, startPoint y: 428, endPoint x: 858, endPoint y: 511, distance: 296.1
click at [858, 511] on textarea "Available up to 40 hours per week, with hours from 8:30 AM to 2:00 AM PT, ensur…" at bounding box center [925, 463] width 727 height 118
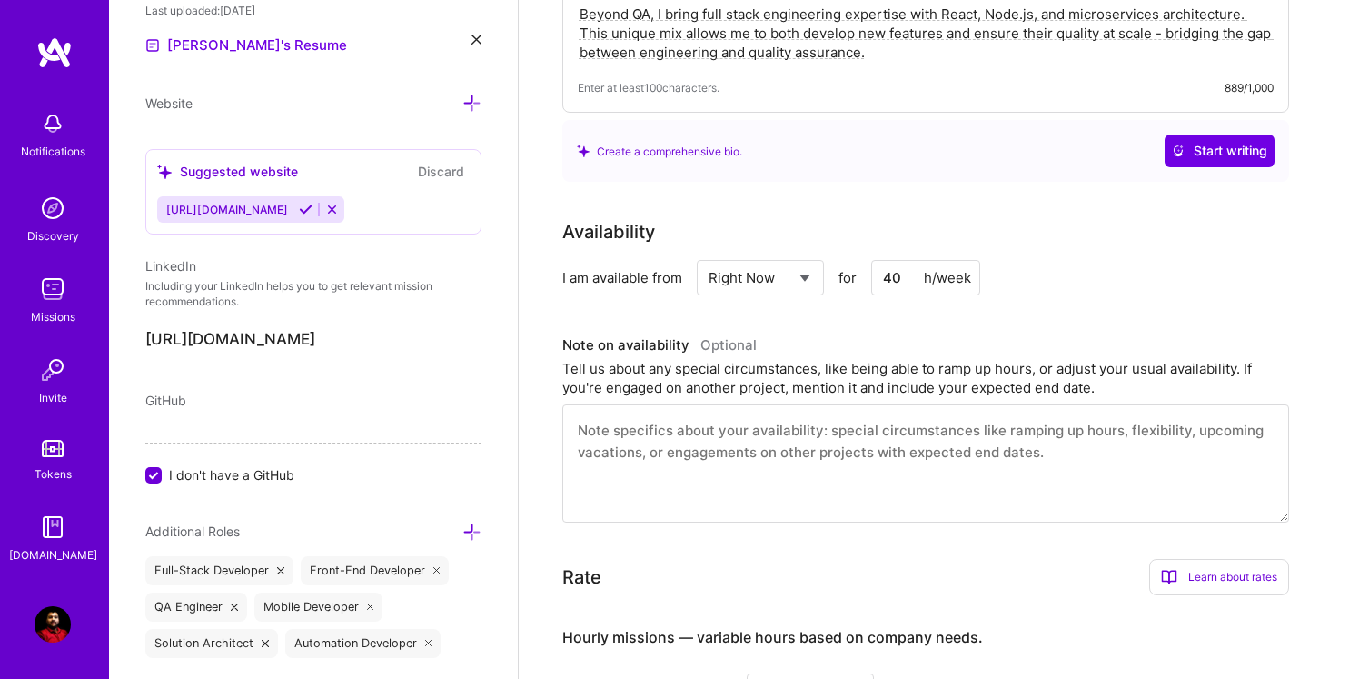
paste textarea ""I’m available up to 40 hours per week and can adjust my schedule as needed to …"
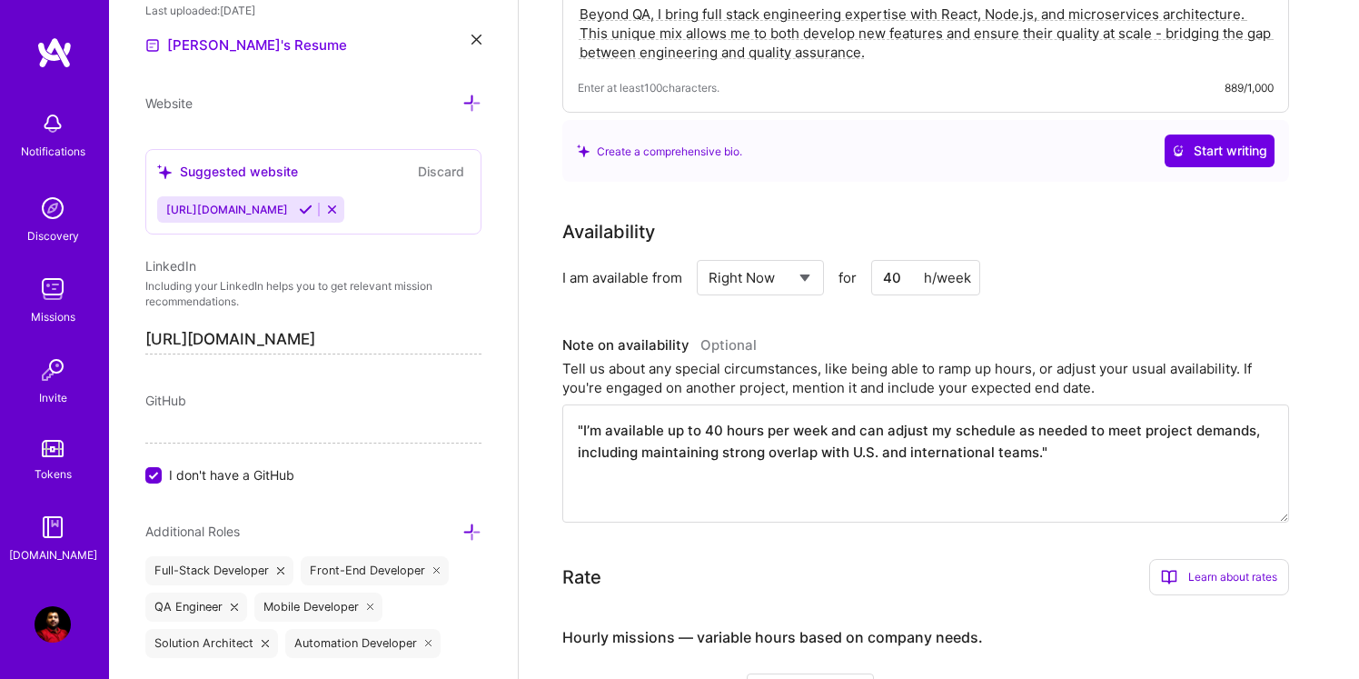
click at [581, 426] on textarea ""I’m available up to 40 hours per week and can adjust my schedule as needed to …" at bounding box center [925, 463] width 727 height 118
click at [1072, 449] on textarea "I’m available up to 40 hours per week and can adjust my schedule as needed to m…" at bounding box center [925, 463] width 727 height 118
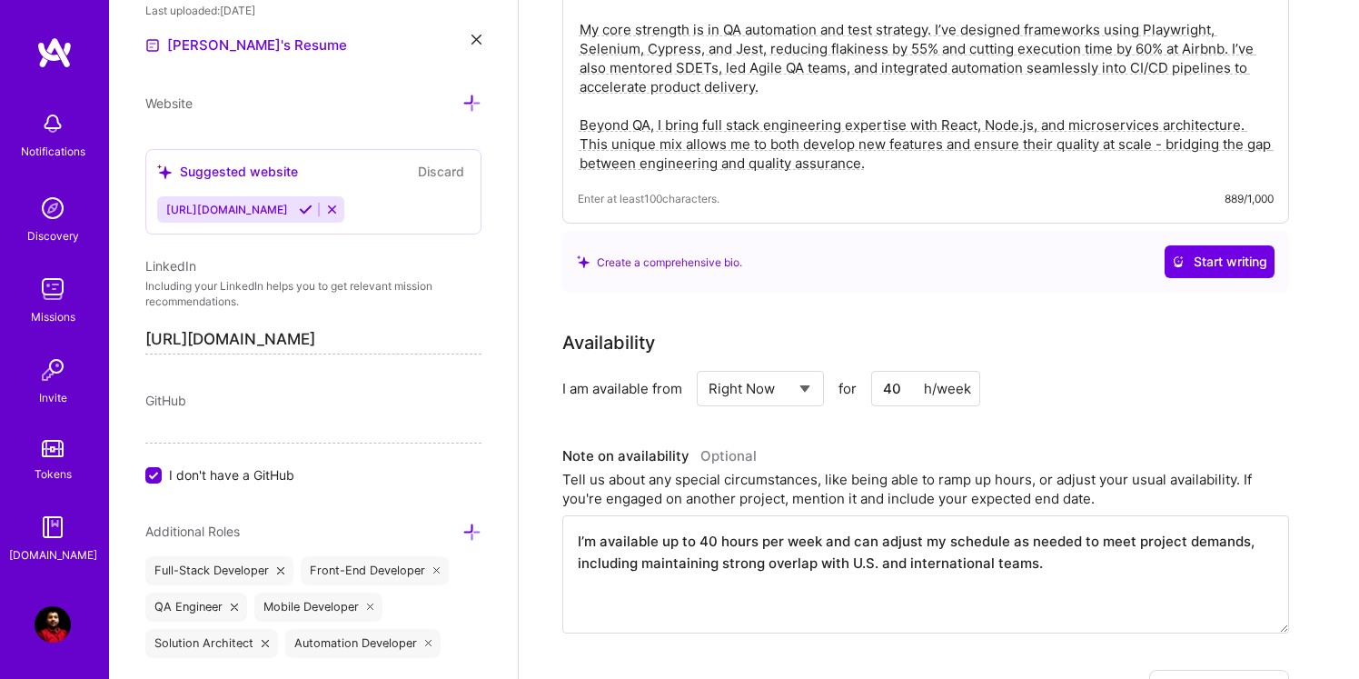
scroll to position [213, 0]
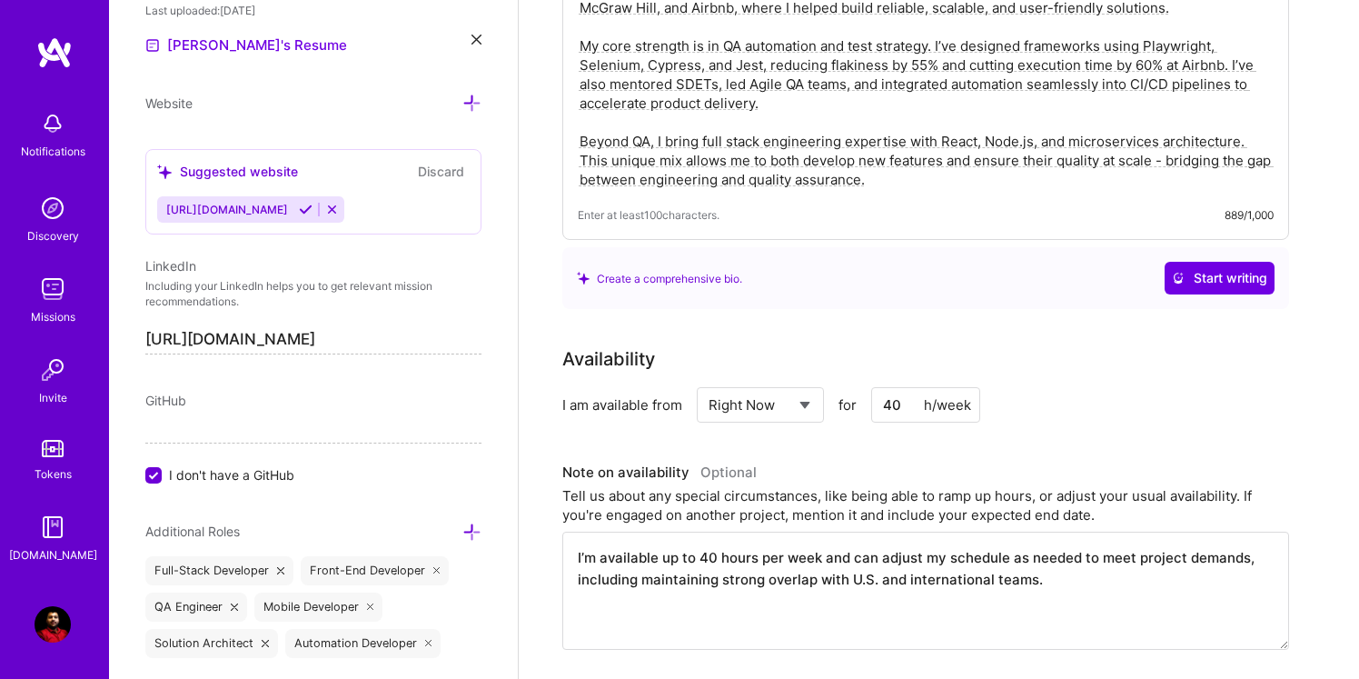
type textarea "I’m available up to 40 hours per week and can adjust my schedule as needed to m…"
click at [793, 398] on select "Select... Right Now Future Date Not Available" at bounding box center [761, 405] width 104 height 46
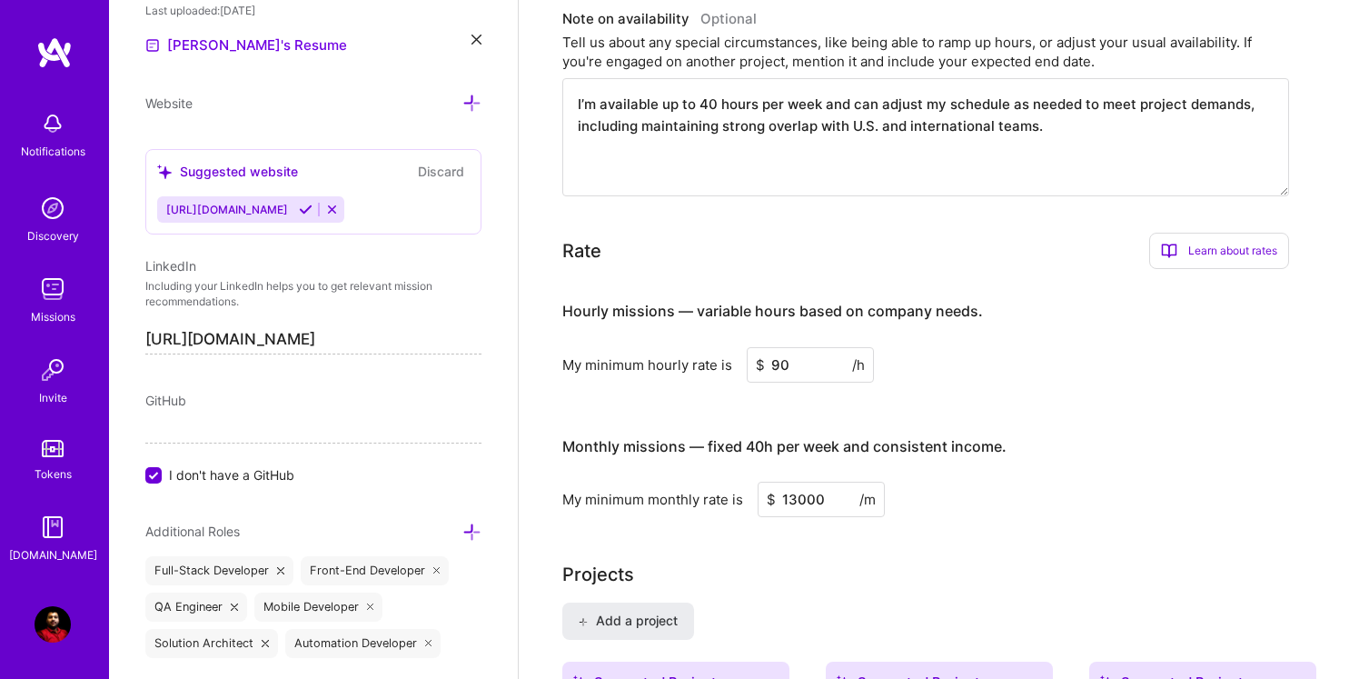
scroll to position [707, 0]
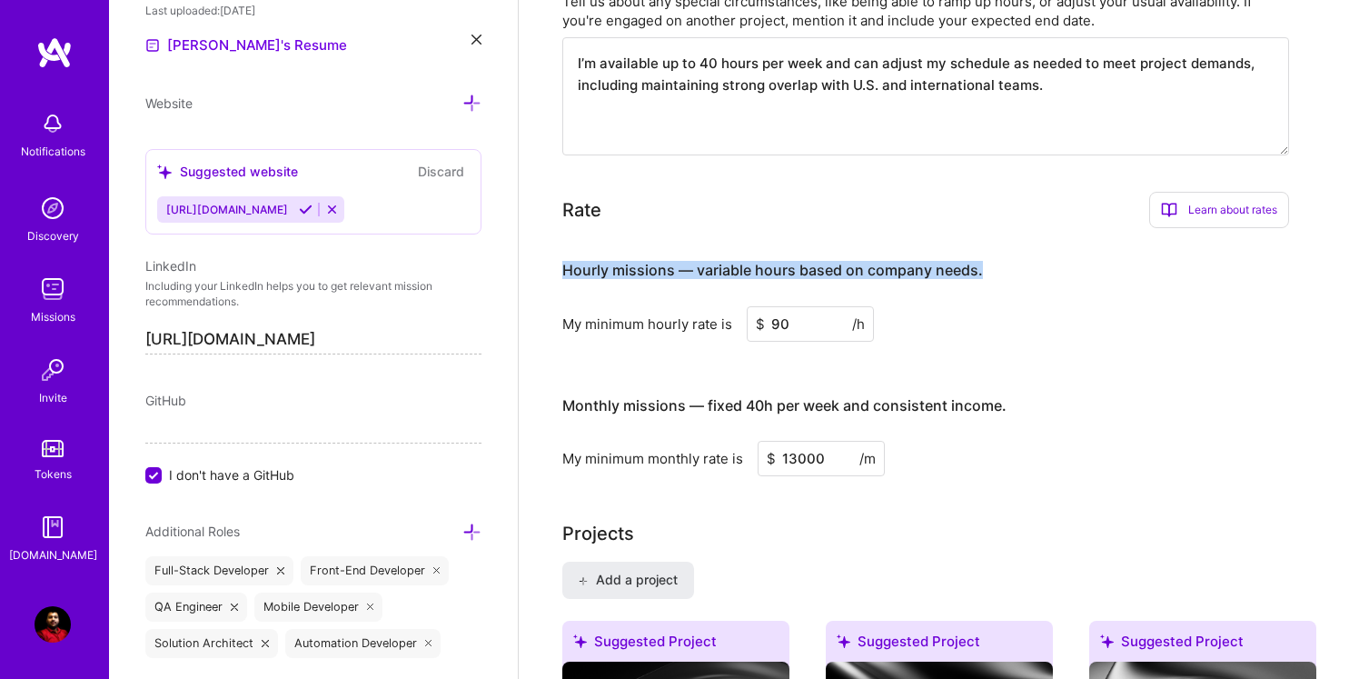
drag, startPoint x: 562, startPoint y: 271, endPoint x: 1063, endPoint y: 289, distance: 500.9
click at [1063, 289] on h3 "Hourly missions — variable hours based on company needs." at bounding box center [925, 271] width 727 height 56
copy h4 "Hourly missions — variable hours based on company needs."
drag, startPoint x: 541, startPoint y: 200, endPoint x: 917, endPoint y: 362, distance: 408.5
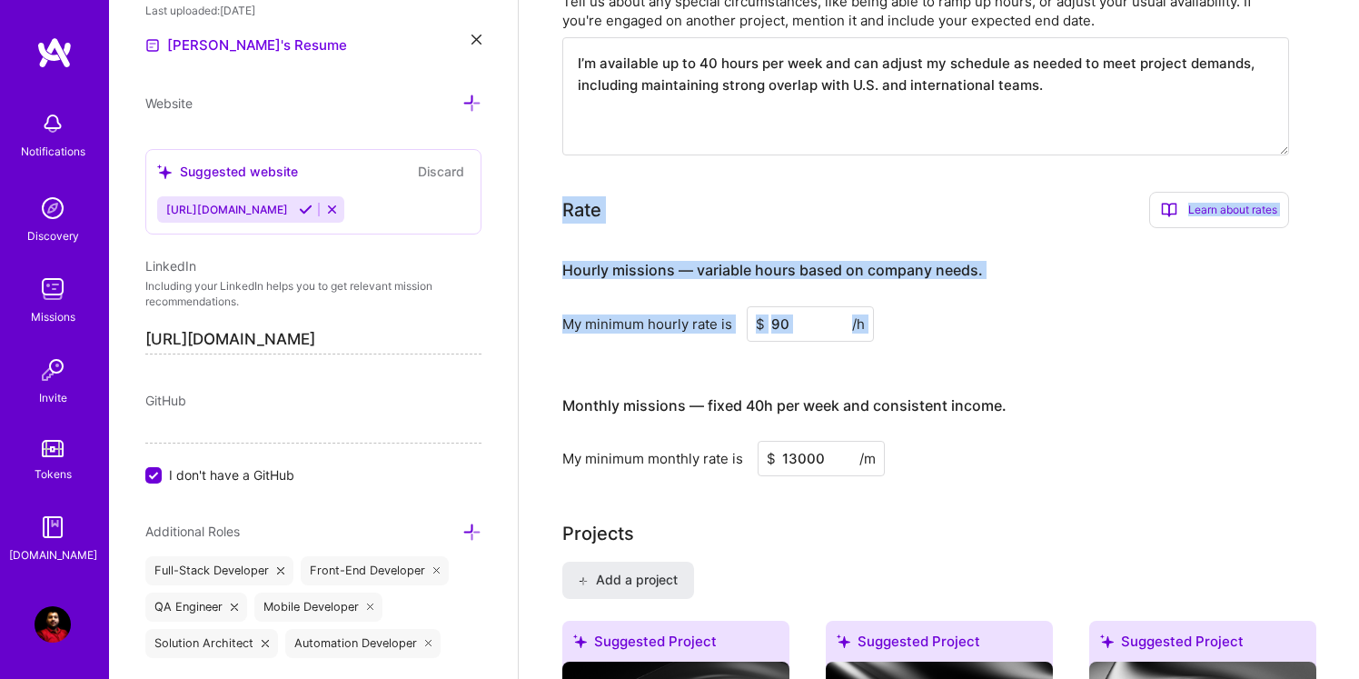
copy div "Rate Learn about rates Hourly Rate What is hourly rate? This model involves pay…"
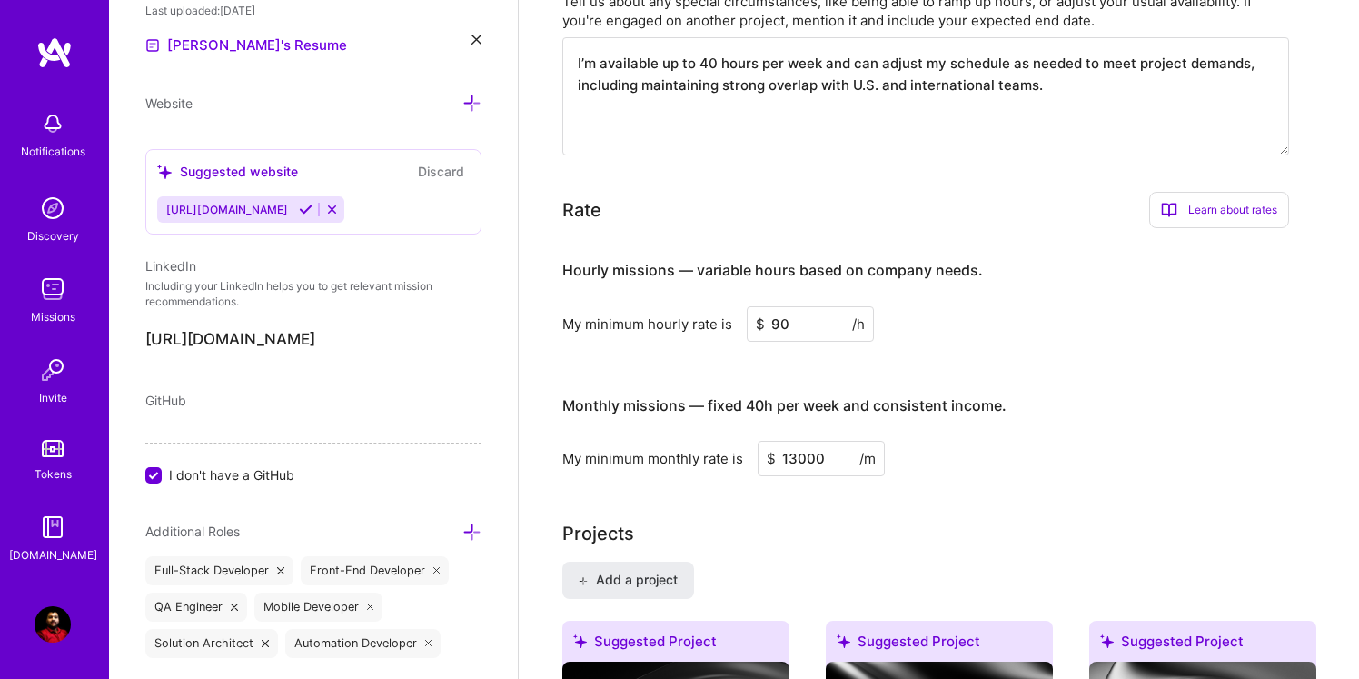
click at [769, 368] on div "Hourly missions — variable hours based on company needs. My minimum hourly rate…" at bounding box center [925, 359] width 727 height 233
click at [822, 323] on input "90" at bounding box center [810, 323] width 127 height 35
type input "9"
type input "85"
click at [949, 319] on div "My minimum hourly rate is $ 85 /h" at bounding box center [925, 323] width 727 height 35
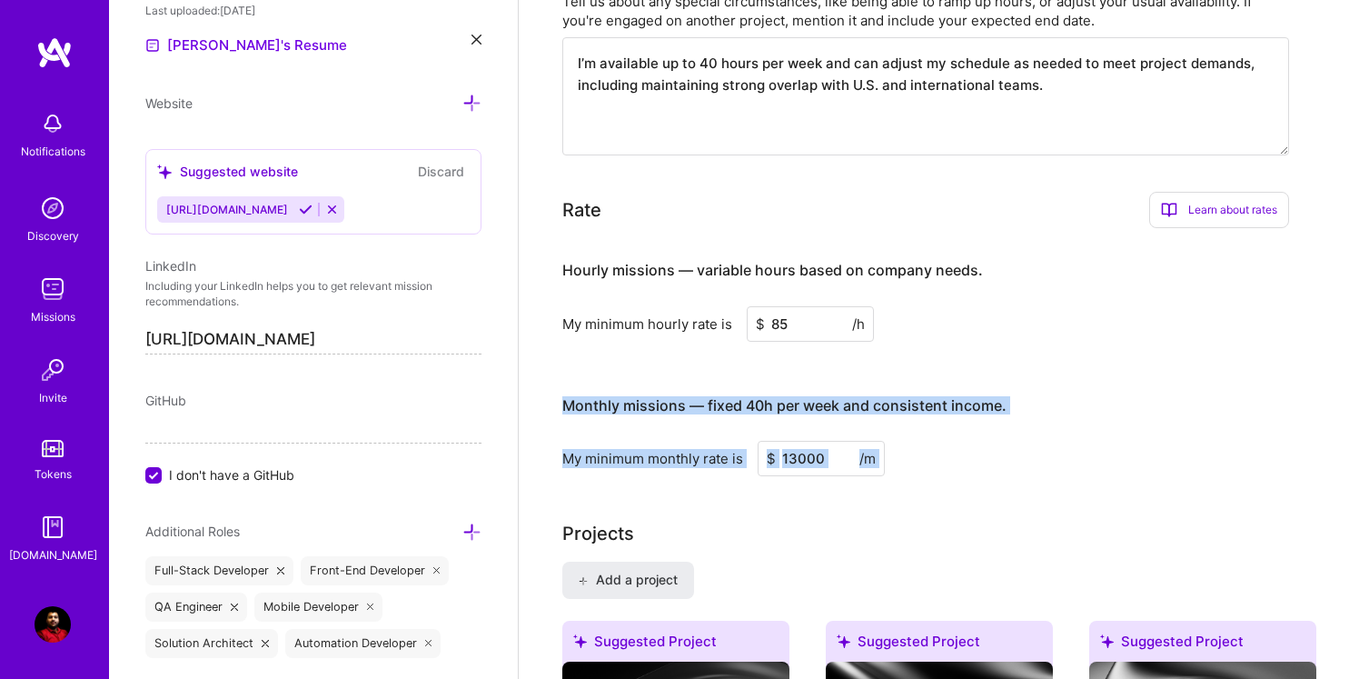
drag, startPoint x: 549, startPoint y: 392, endPoint x: 929, endPoint y: 481, distance: 390.9
copy div "Monthly missions — fixed 40h per week and consistent income. My minimum monthly…"
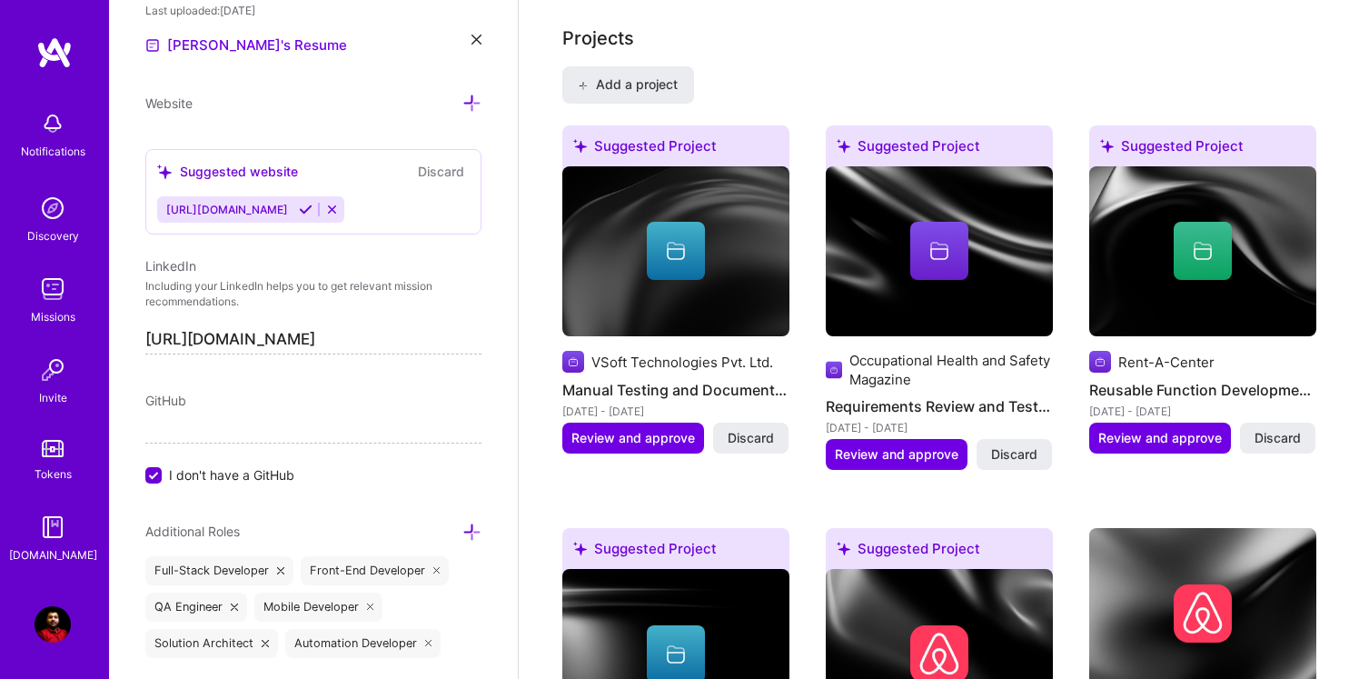
scroll to position [1208, 0]
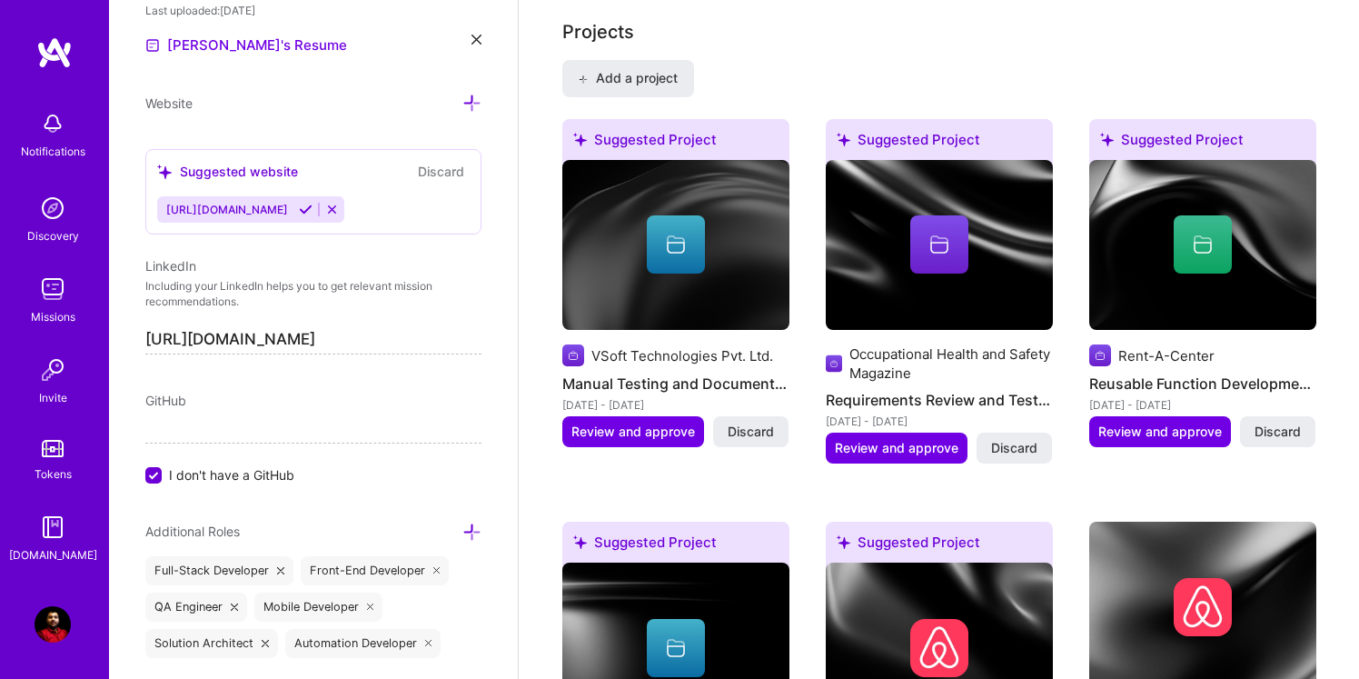
drag, startPoint x: 555, startPoint y: 15, endPoint x: 769, endPoint y: 473, distance: 506.0
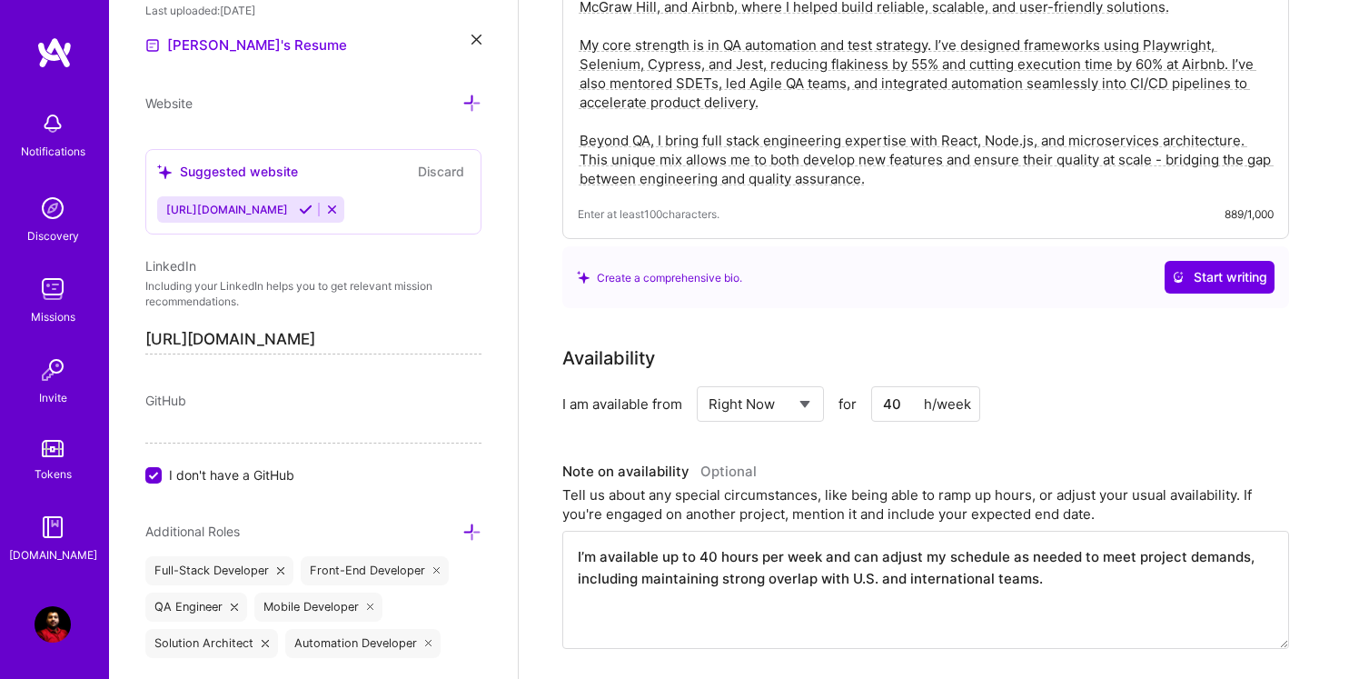
scroll to position [0, 0]
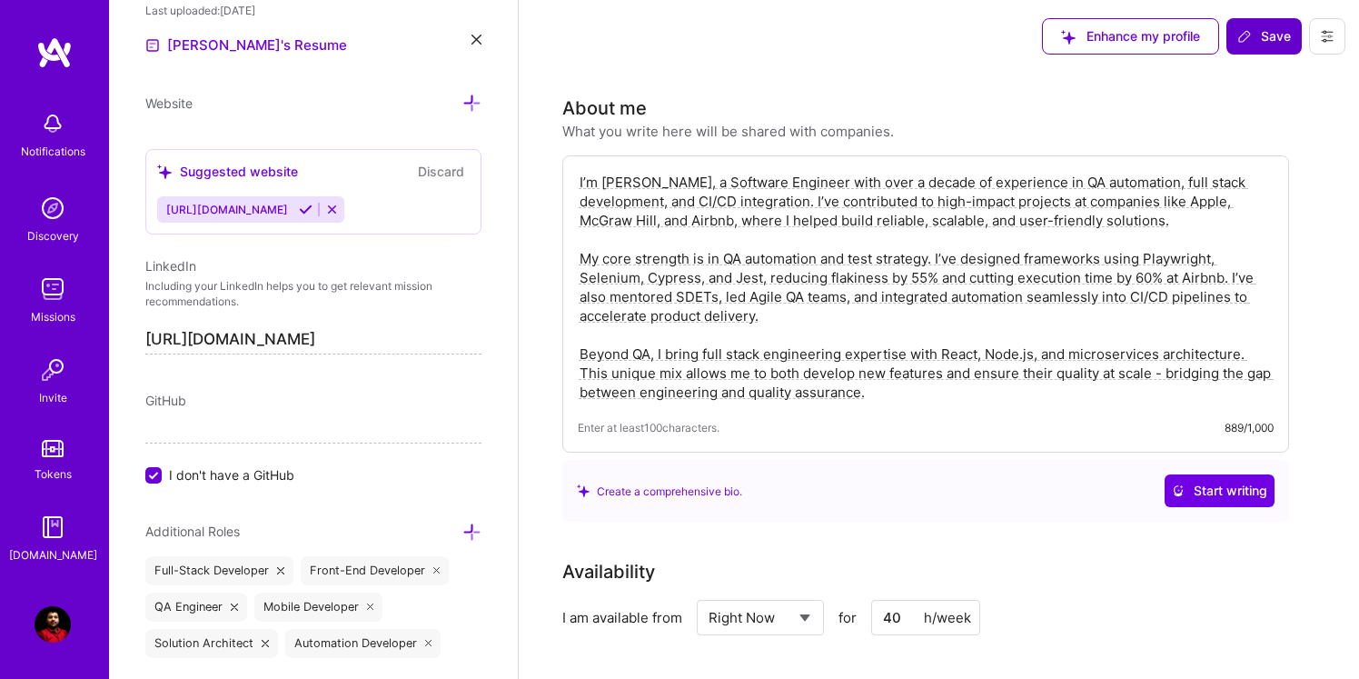
click at [1274, 35] on span "Save" at bounding box center [1264, 36] width 54 height 18
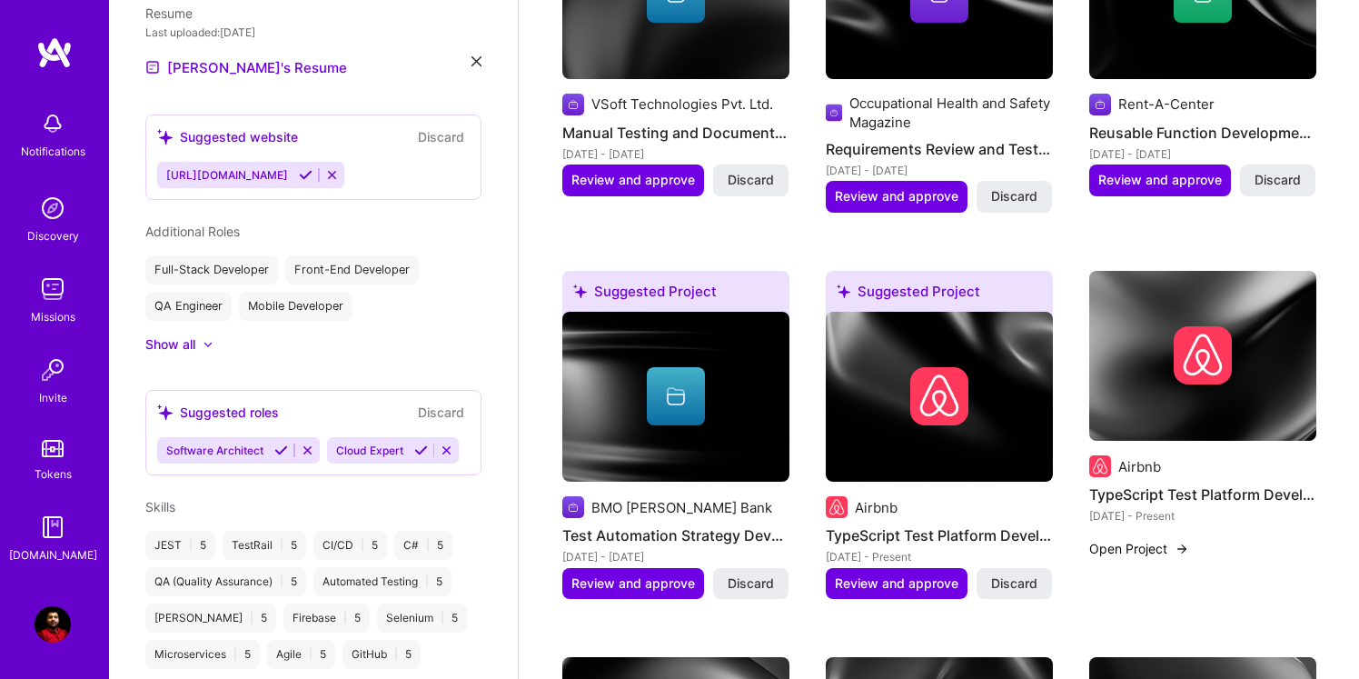
scroll to position [725, 0]
